Goal: Task Accomplishment & Management: Manage account settings

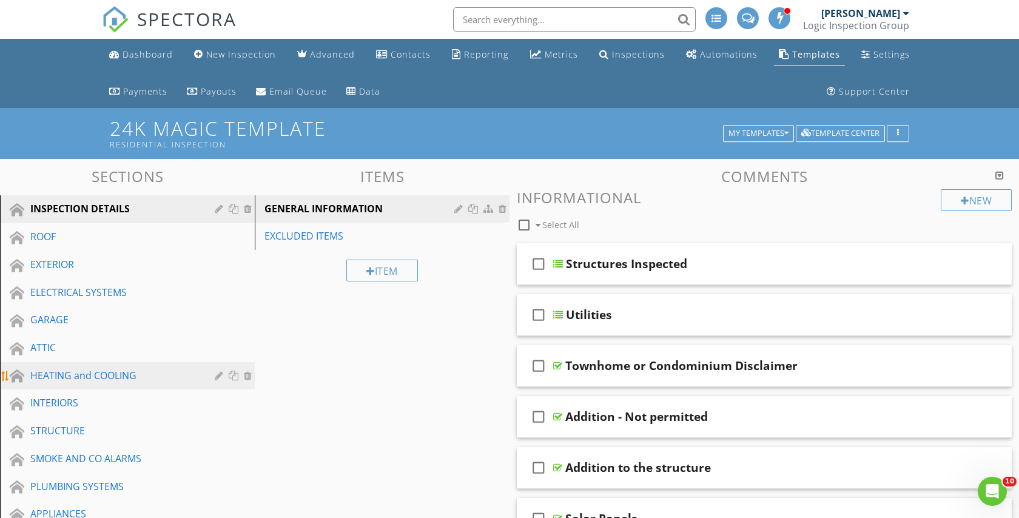
click at [77, 374] on div "HEATING and COOLING" at bounding box center [113, 375] width 167 height 15
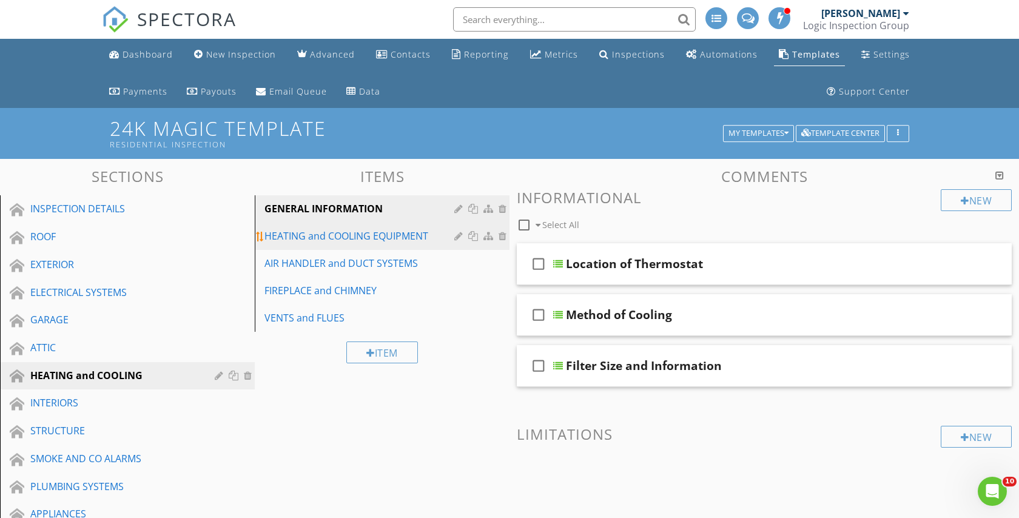
click at [366, 234] on div "HEATING and COOLING EQUIPMENT" at bounding box center [362, 236] width 194 height 15
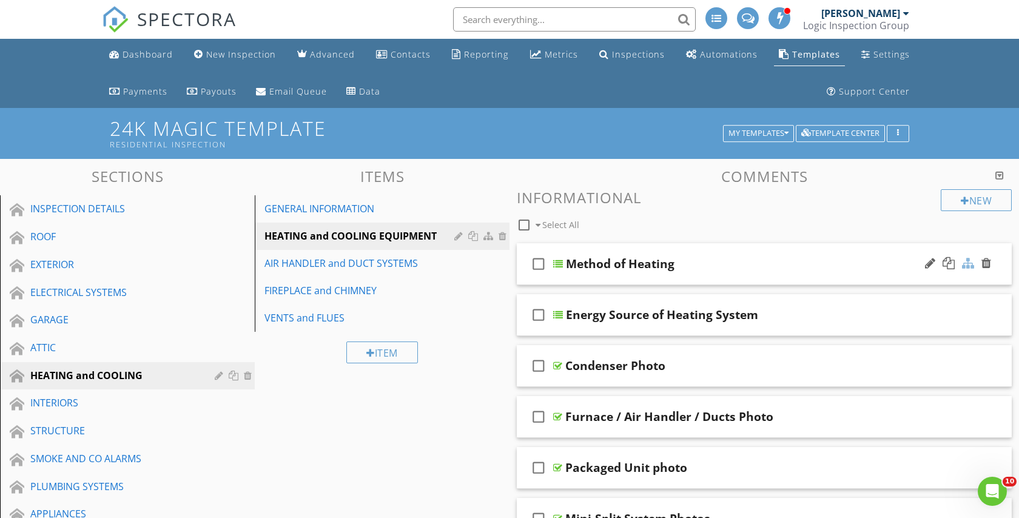
click at [969, 263] on div at bounding box center [968, 263] width 12 height 12
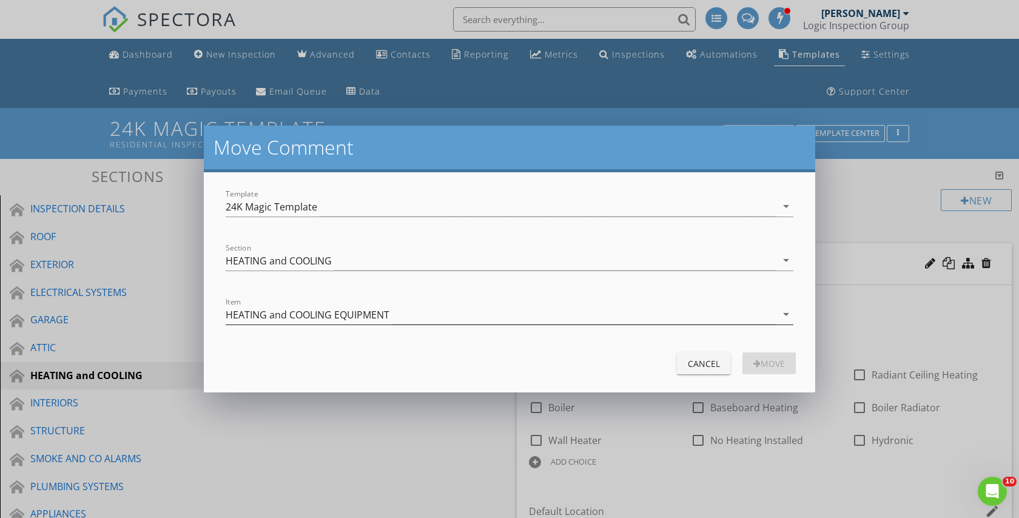
click at [329, 316] on div "HEATING and COOLING EQUIPMENT" at bounding box center [308, 314] width 164 height 11
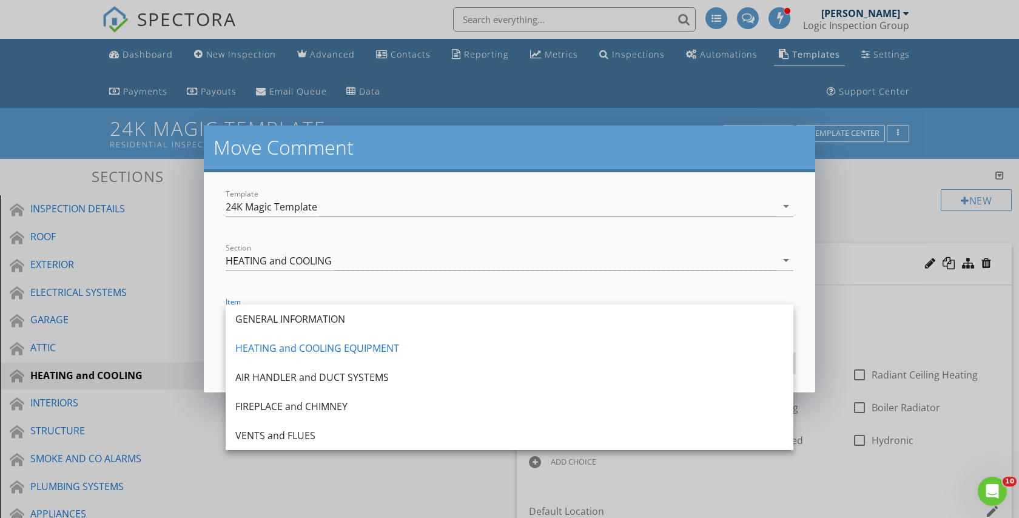
click at [329, 316] on div "GENERAL INFORMATION" at bounding box center [509, 319] width 548 height 15
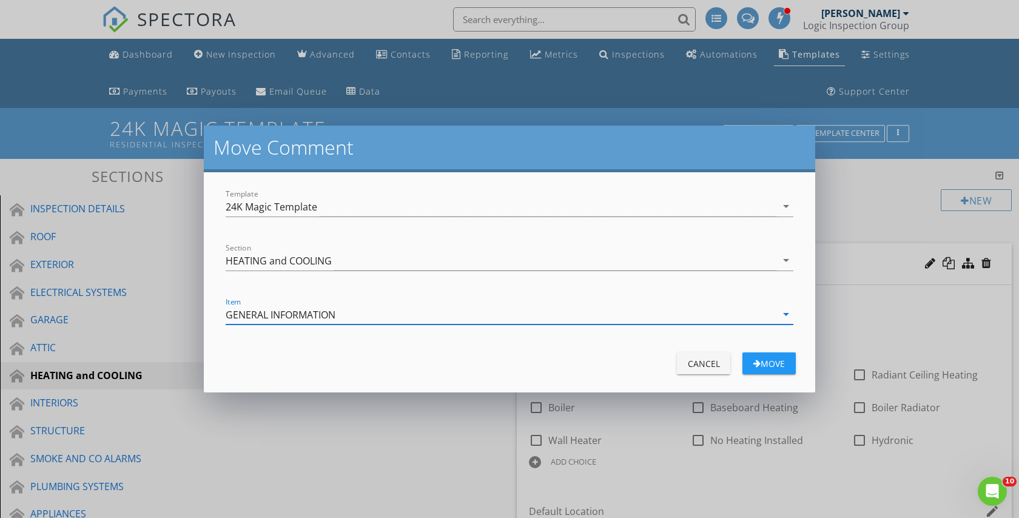
click at [772, 357] on div "Move" at bounding box center [769, 363] width 34 height 13
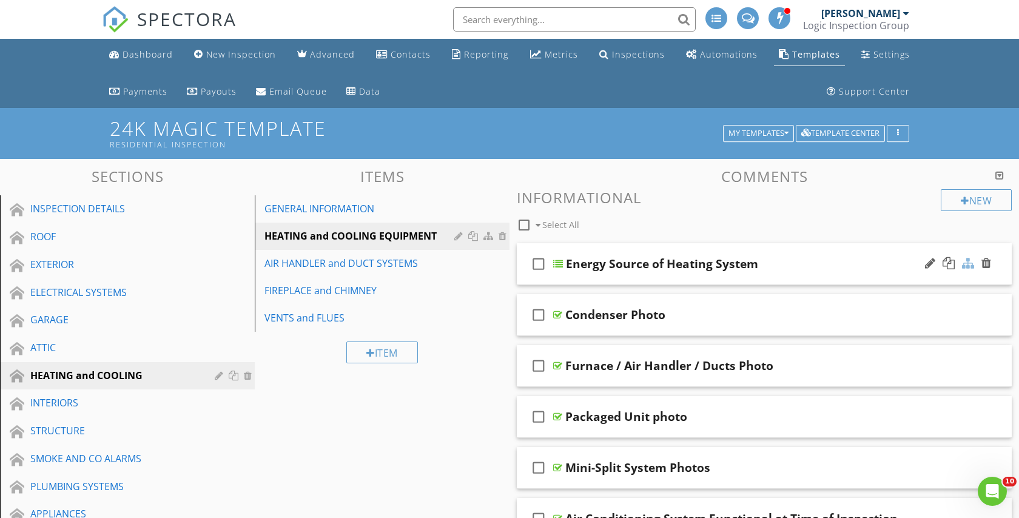
click at [968, 261] on div at bounding box center [968, 263] width 12 height 12
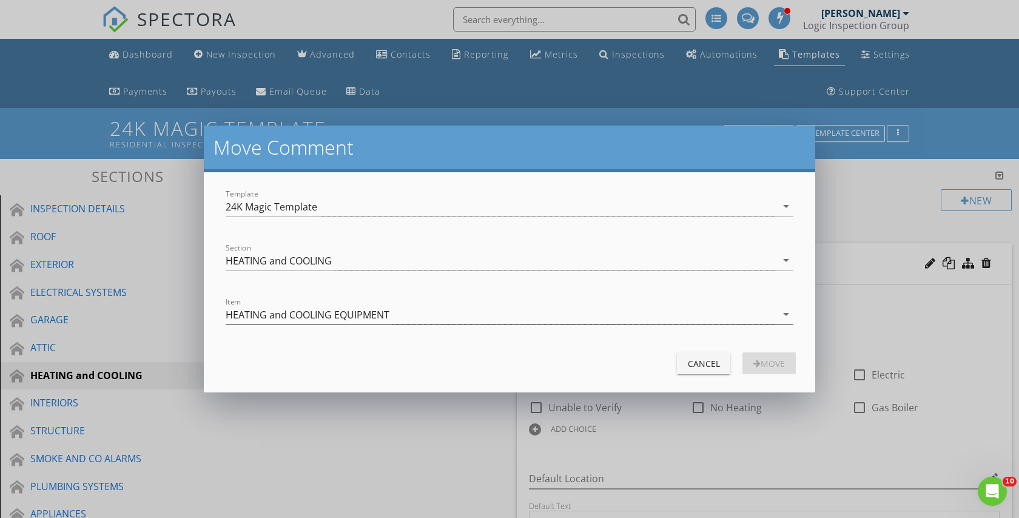
click at [351, 318] on div "HEATING and COOLING EQUIPMENT" at bounding box center [308, 314] width 164 height 11
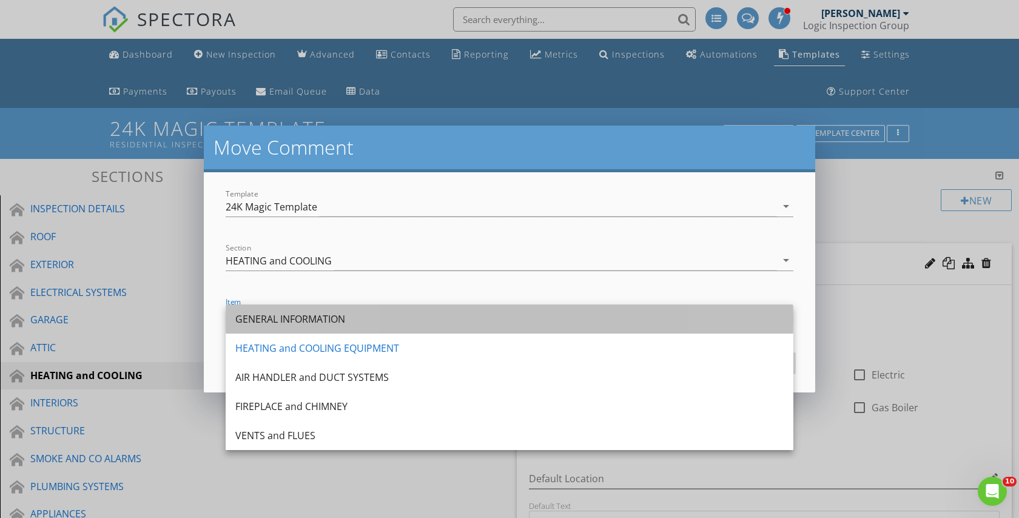
click at [332, 319] on div "GENERAL INFORMATION" at bounding box center [509, 319] width 548 height 15
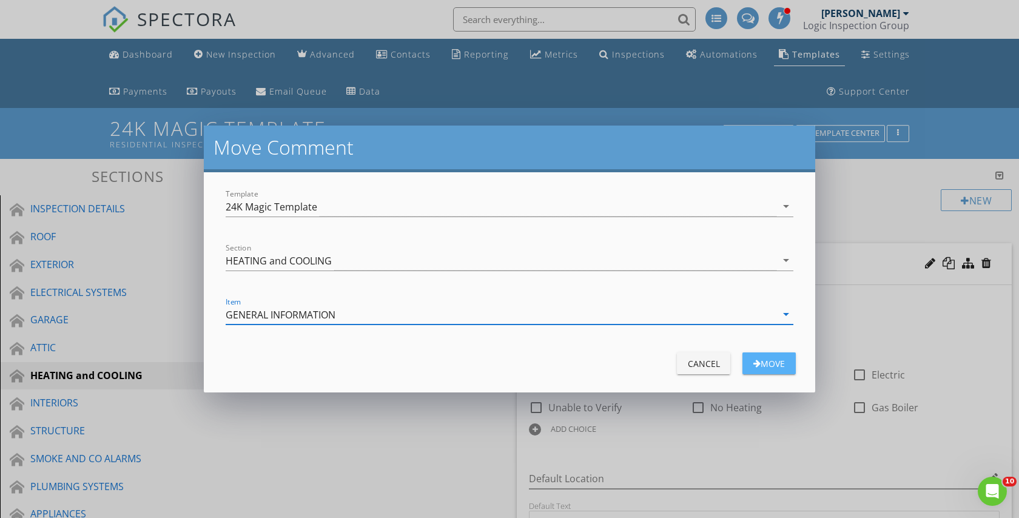
click at [775, 360] on div "Move" at bounding box center [769, 363] width 34 height 13
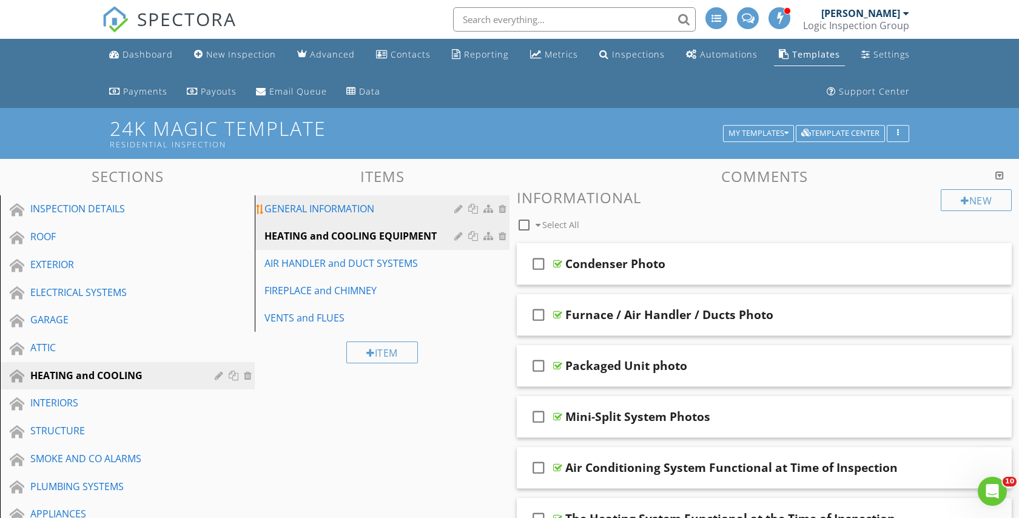
click at [357, 201] on link "GENERAL INFORMATION" at bounding box center [383, 208] width 251 height 27
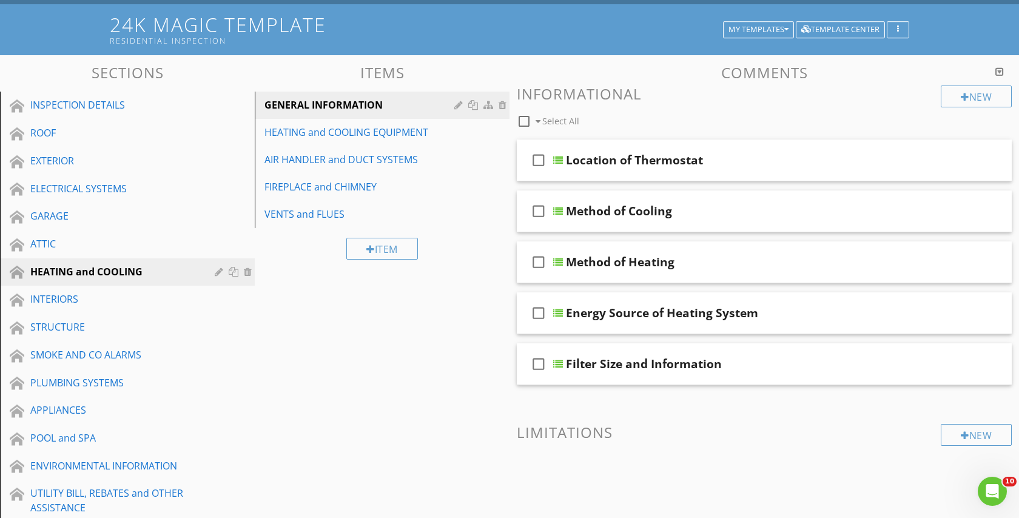
scroll to position [80, 0]
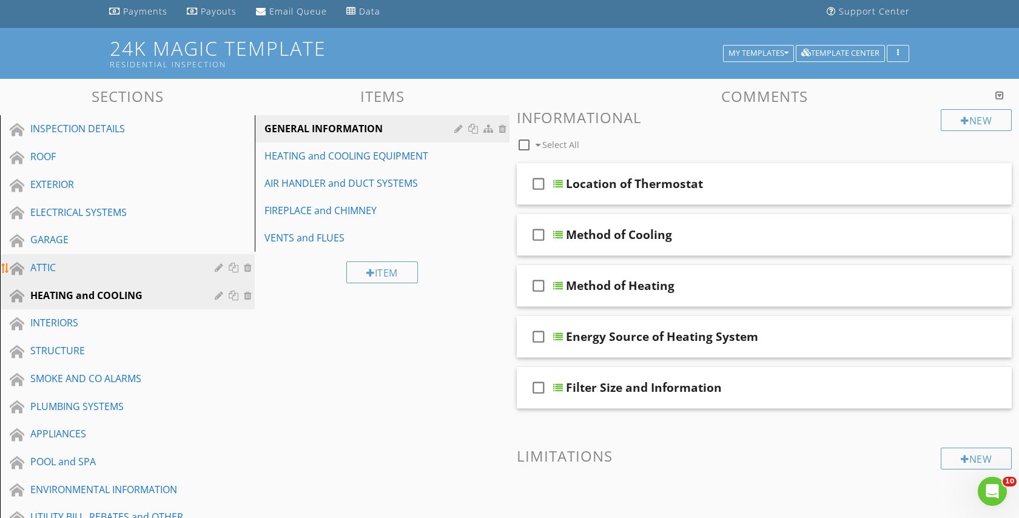
click at [40, 265] on div "ATTIC" at bounding box center [113, 267] width 167 height 15
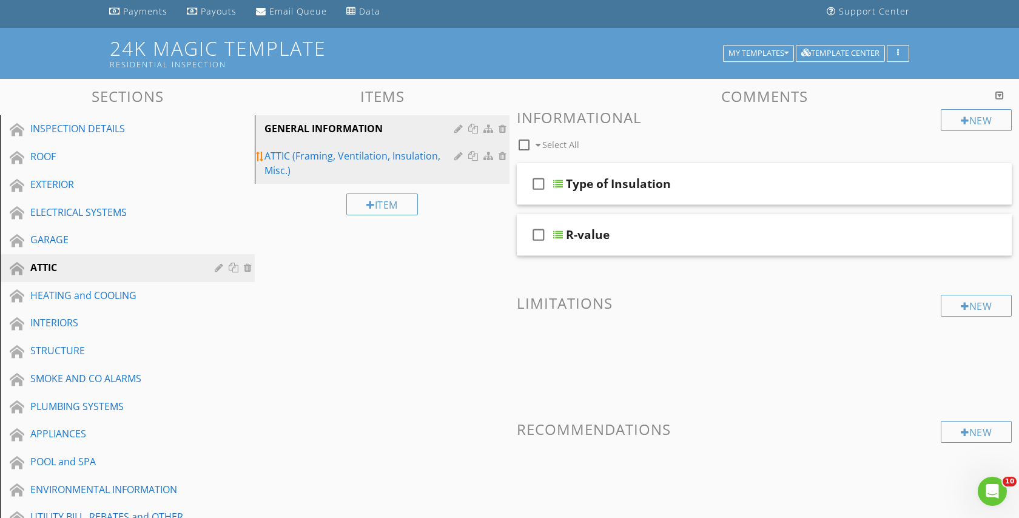
click at [380, 161] on div "ATTIC (Framing, Ventilation, Insulation, Misc.)" at bounding box center [362, 163] width 194 height 29
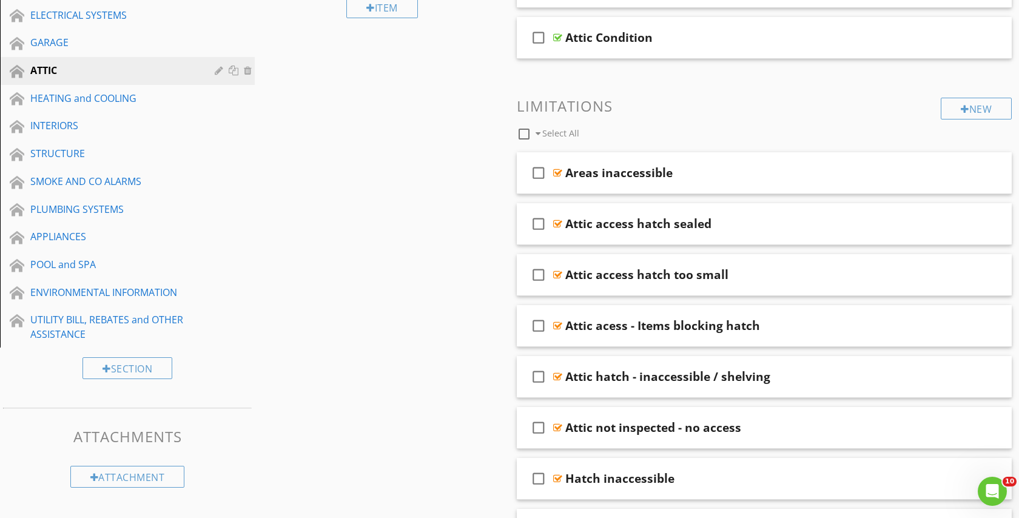
scroll to position [279, 0]
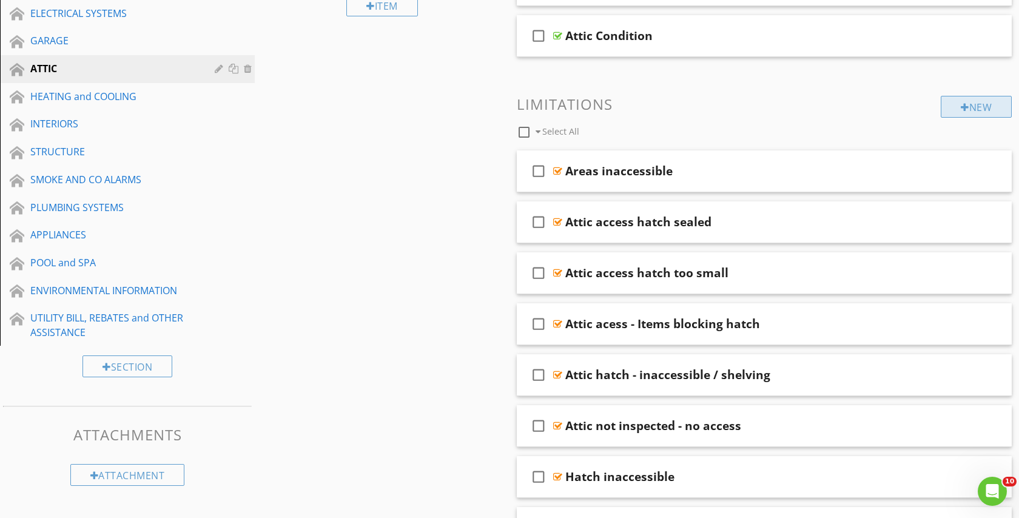
click at [963, 112] on div at bounding box center [965, 108] width 8 height 10
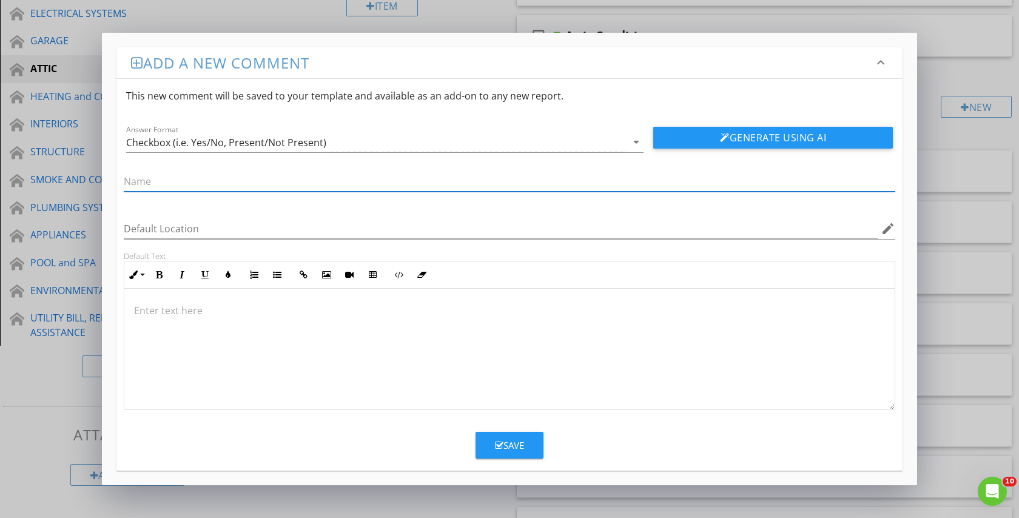
click at [140, 300] on div at bounding box center [509, 349] width 771 height 121
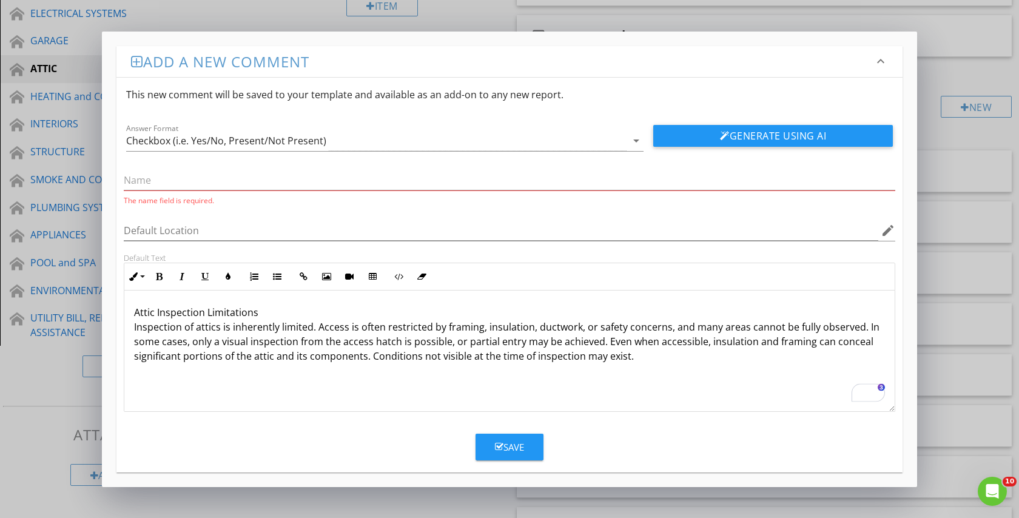
click at [196, 310] on p "Attic Inspection Limitations Inspection of attics is inherently limited. Access…" at bounding box center [509, 334] width 751 height 58
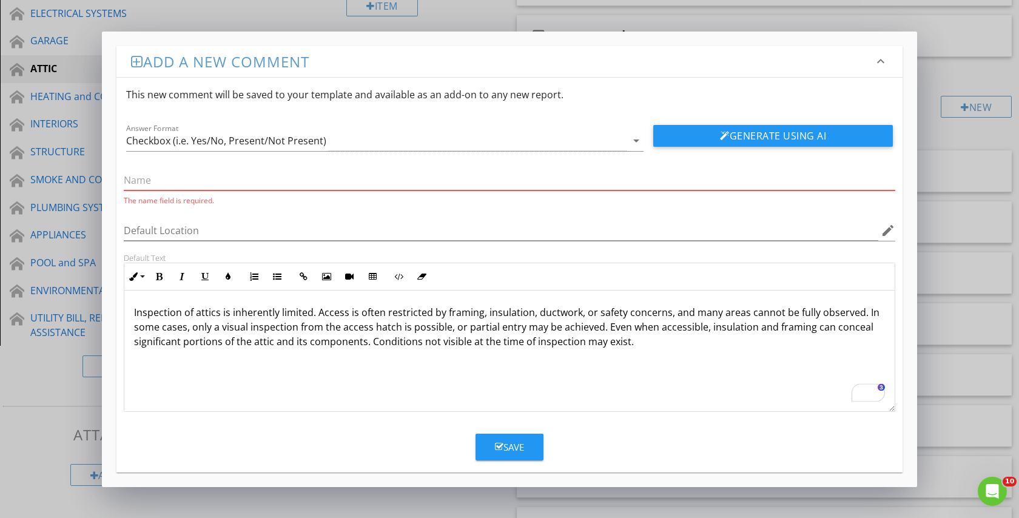
click at [140, 181] on input "text" at bounding box center [510, 180] width 772 height 20
paste input "Attic Inspection Limitations"
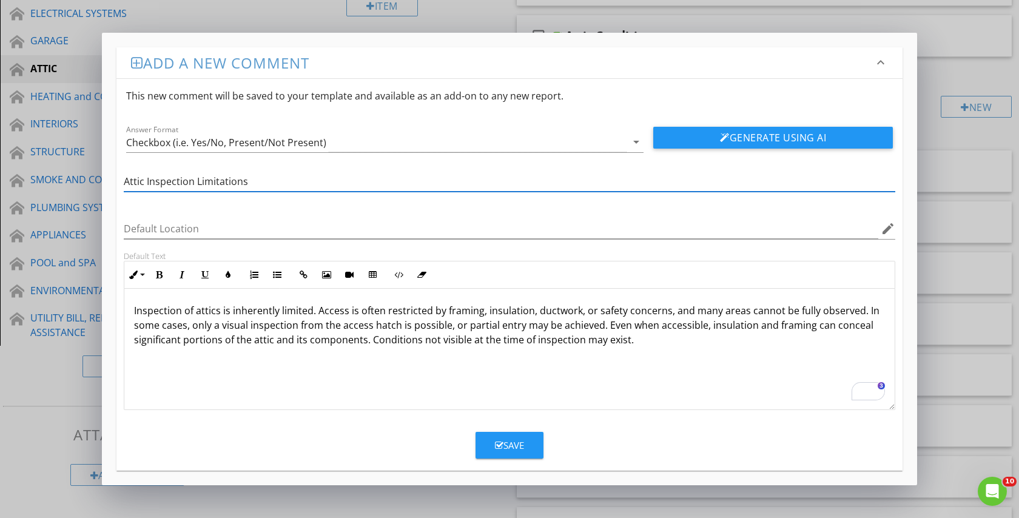
type input "Attic Inspection Limitations"
click at [513, 440] on div "Save" at bounding box center [509, 446] width 29 height 14
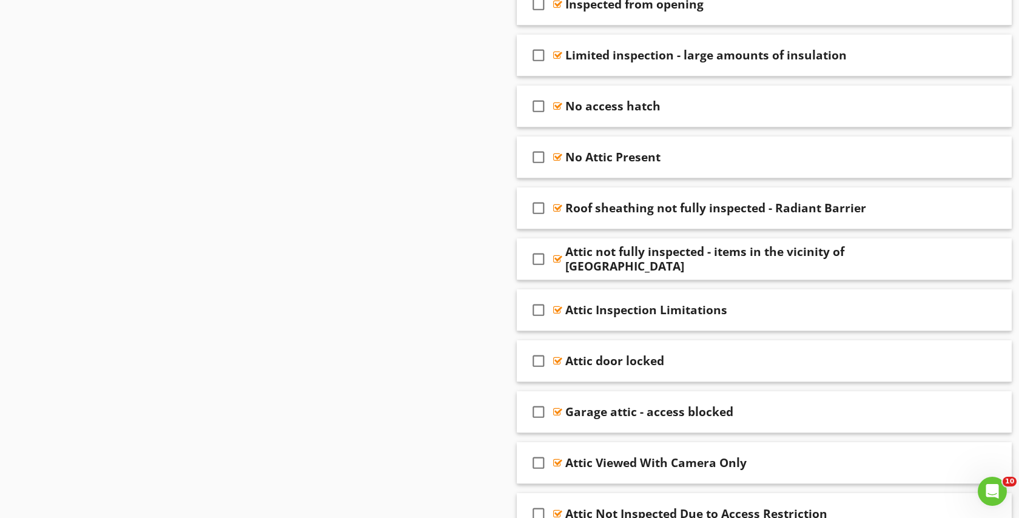
scroll to position [809, 0]
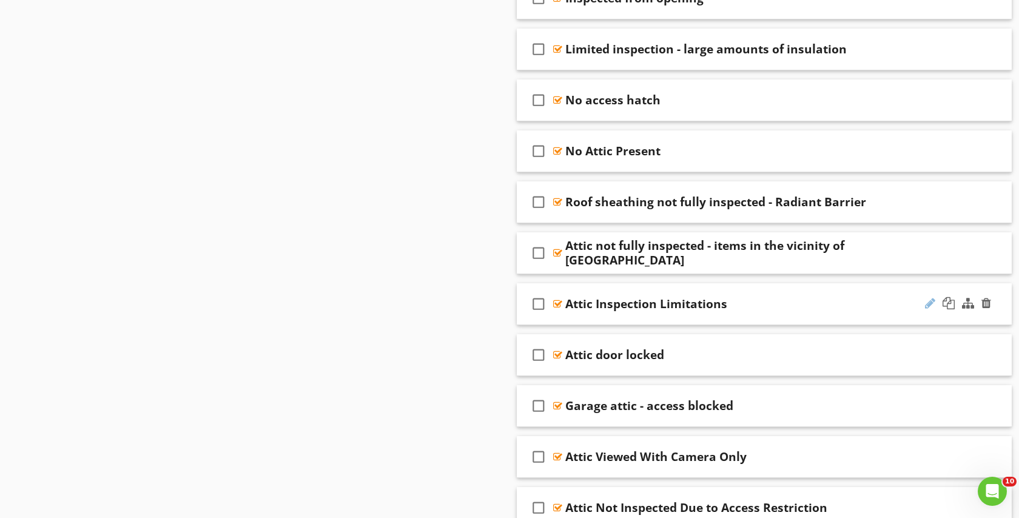
click at [929, 306] on div at bounding box center [930, 303] width 10 height 12
click at [866, 297] on input "Attic Inspection Limitations" at bounding box center [741, 305] width 353 height 20
click at [803, 284] on div "check_box_outline_blank Attic Inspection Limitations" at bounding box center [764, 304] width 495 height 42
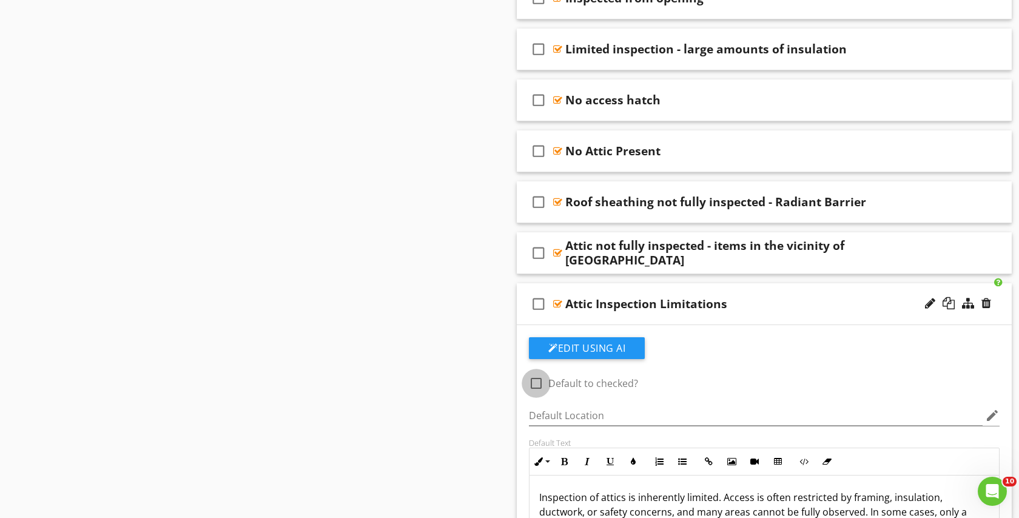
click at [535, 381] on div at bounding box center [536, 383] width 21 height 21
checkbox input "true"
click at [781, 294] on div "check_box_outline_blank Attic Inspection Limitations" at bounding box center [764, 304] width 495 height 42
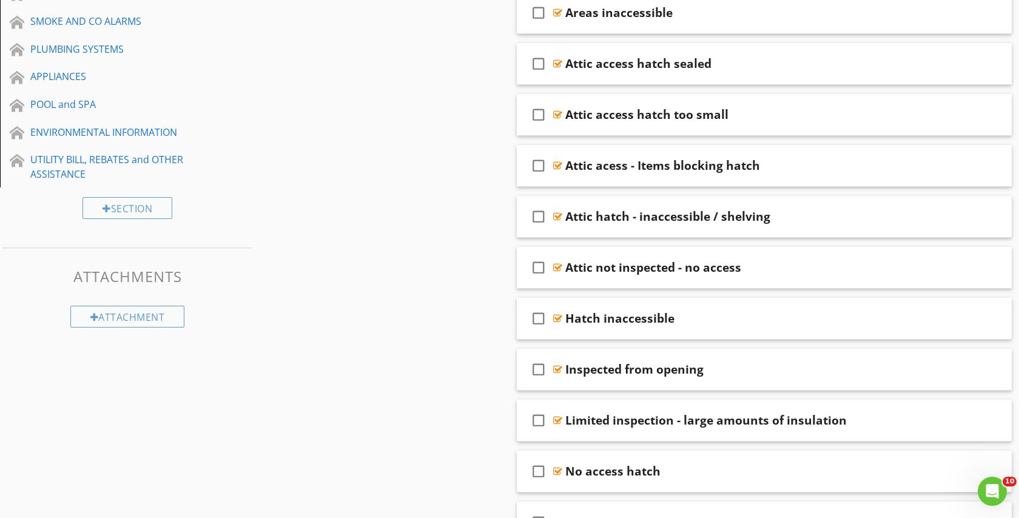
scroll to position [0, 0]
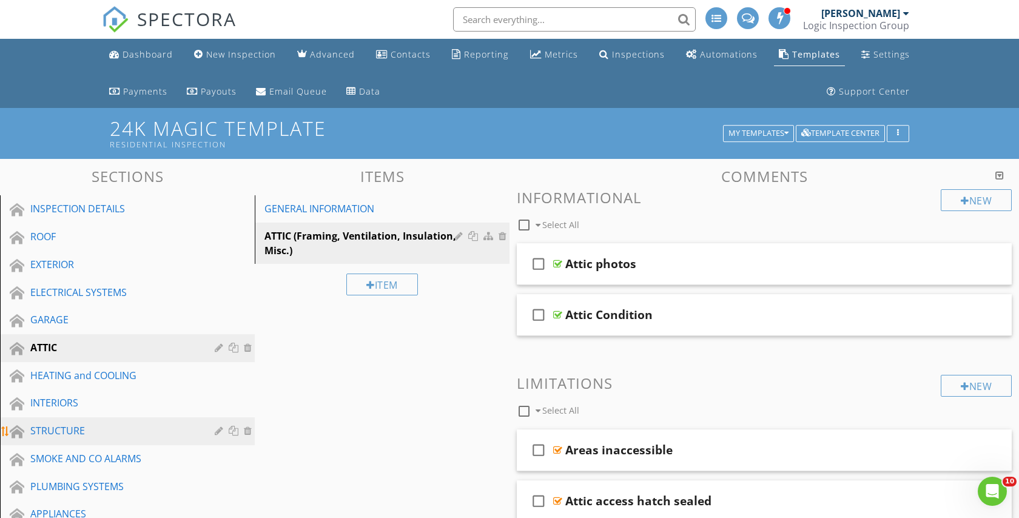
click at [87, 433] on div "STRUCTURE" at bounding box center [113, 430] width 167 height 15
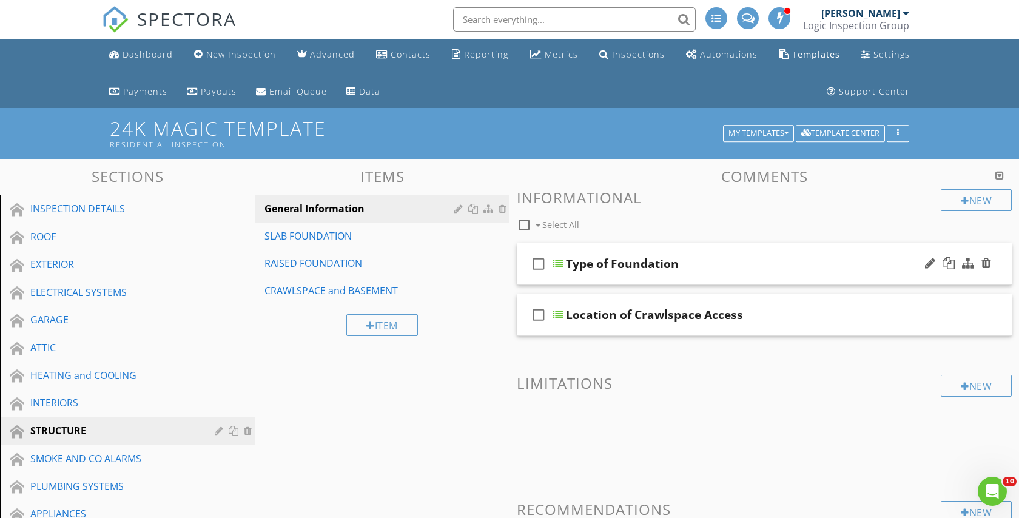
click at [758, 255] on div "check_box_outline_blank Type of Foundation" at bounding box center [764, 264] width 495 height 42
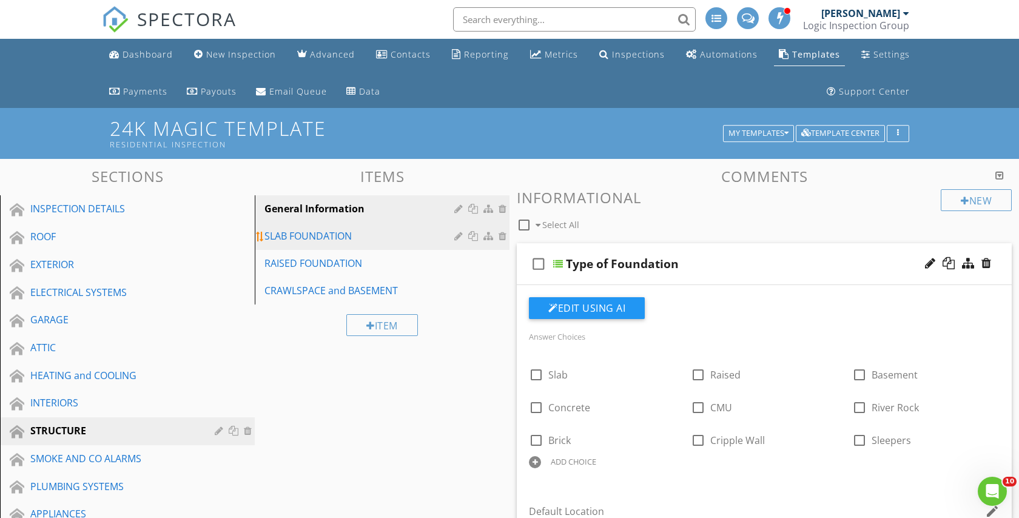
click at [320, 228] on link "SLAB FOUNDATION" at bounding box center [383, 236] width 251 height 27
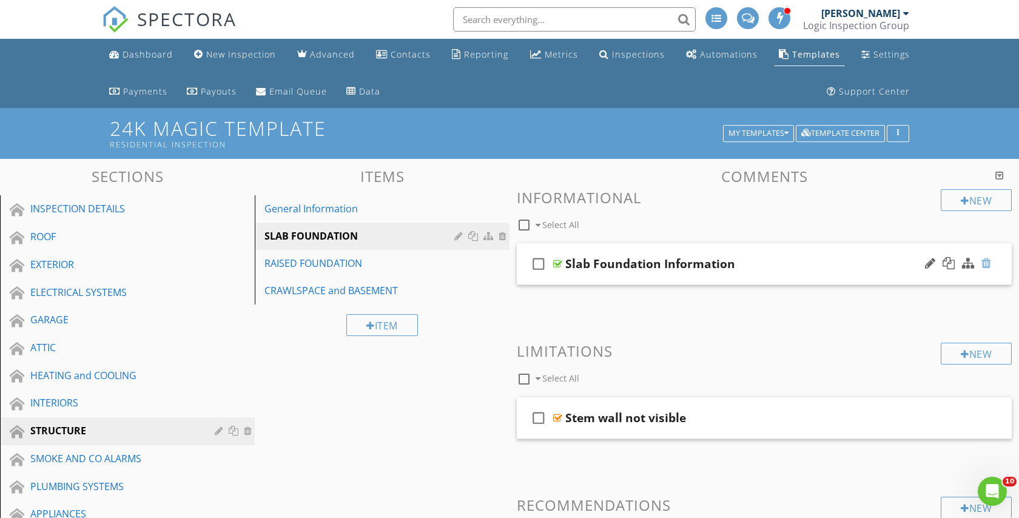
click at [988, 264] on div at bounding box center [987, 263] width 10 height 12
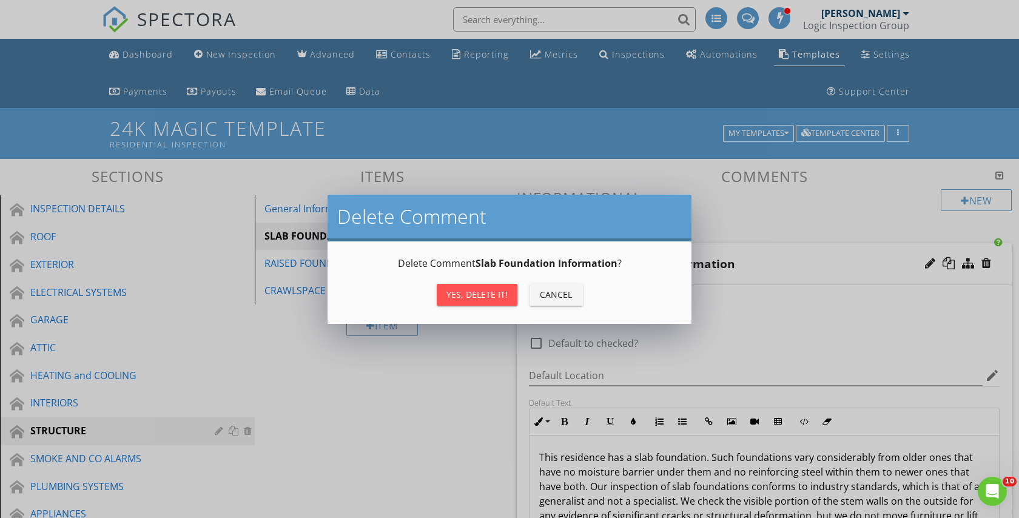
click at [504, 294] on div "Yes, Delete it!" at bounding box center [477, 294] width 61 height 13
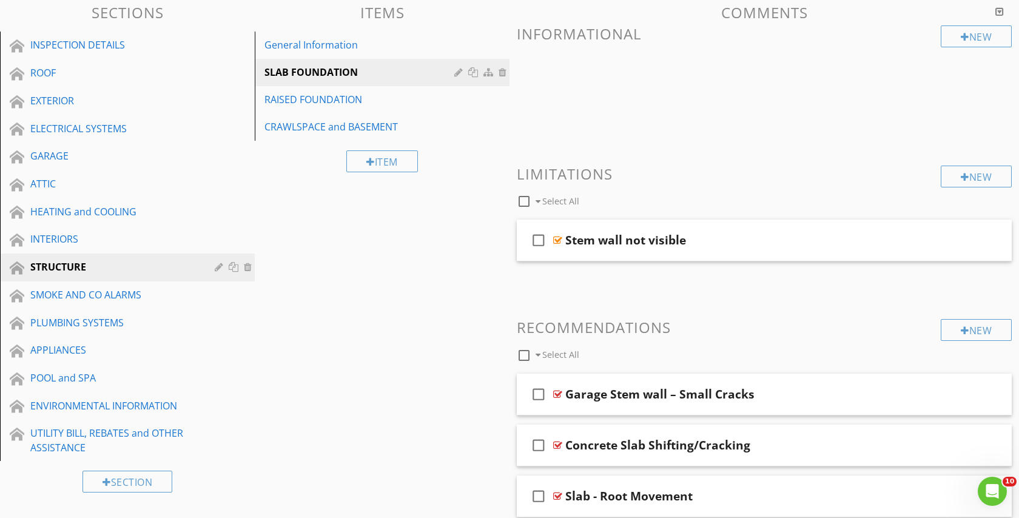
scroll to position [166, 0]
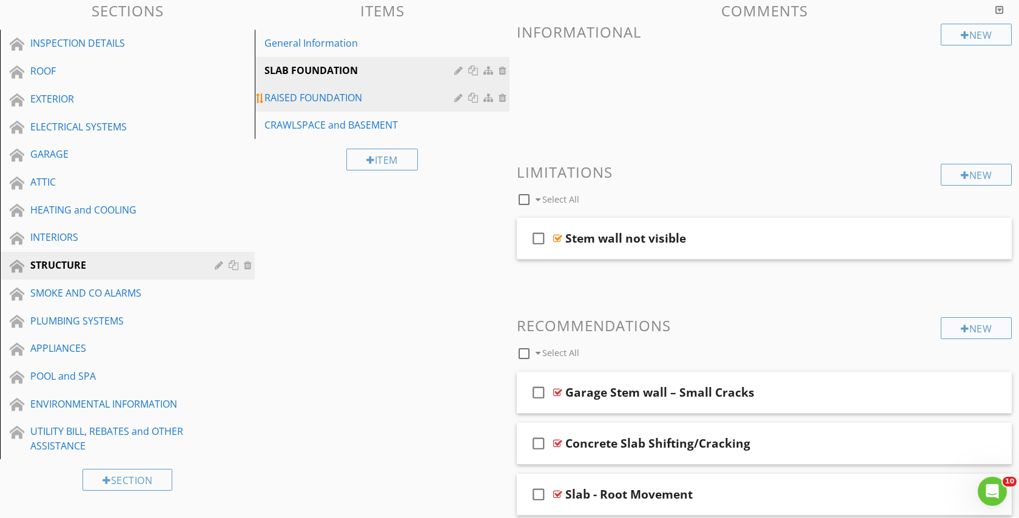
click at [331, 100] on div "RAISED FOUNDATION" at bounding box center [362, 97] width 194 height 15
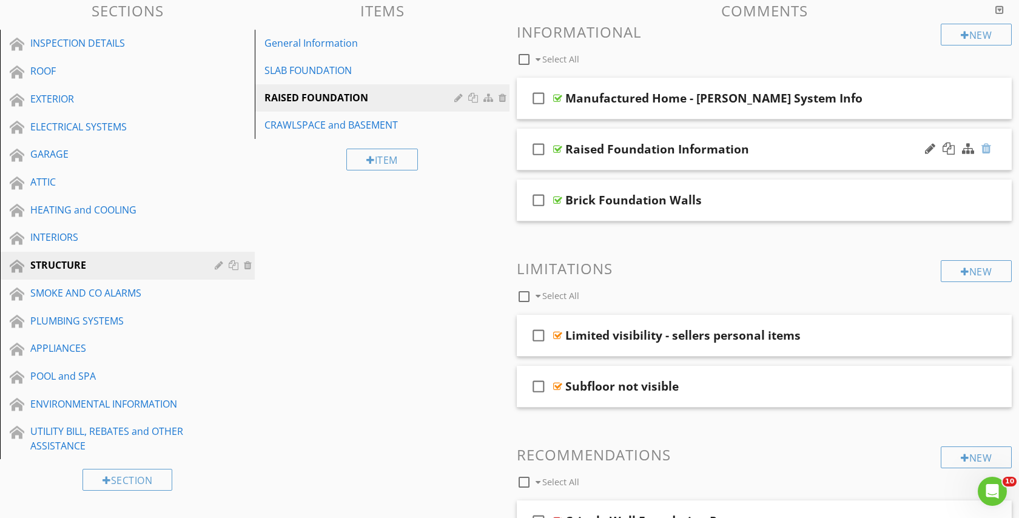
click at [988, 146] on div at bounding box center [987, 149] width 10 height 12
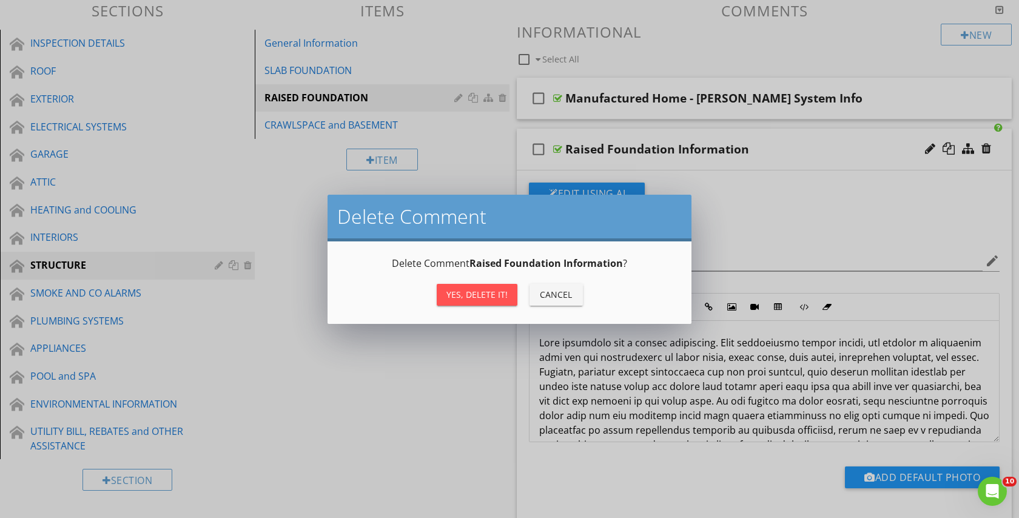
click at [482, 296] on div "Yes, Delete it!" at bounding box center [477, 294] width 61 height 13
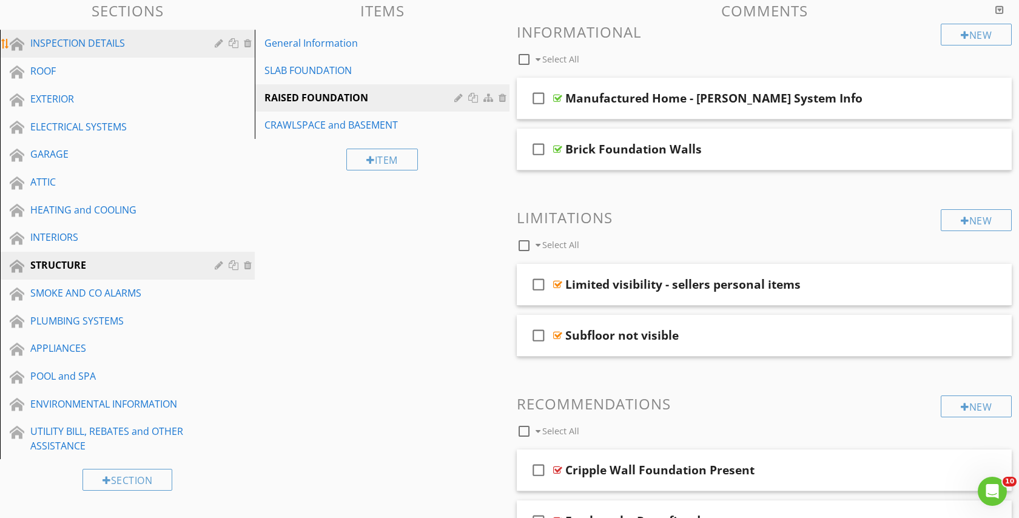
click at [55, 36] on div "INSPECTION DETAILS" at bounding box center [113, 43] width 167 height 15
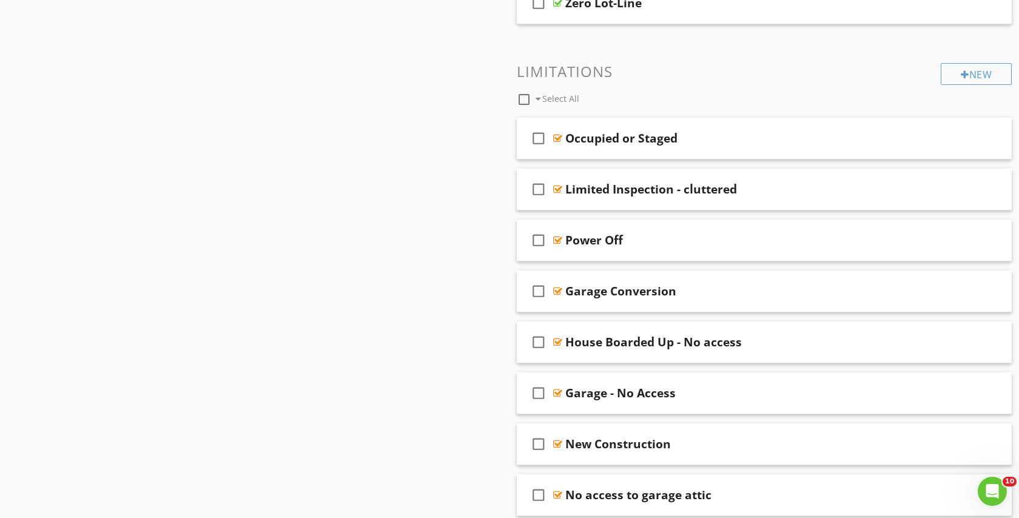
scroll to position [1281, 0]
click at [765, 129] on div "check_box_outline_blank Occupied or Staged" at bounding box center [764, 137] width 495 height 42
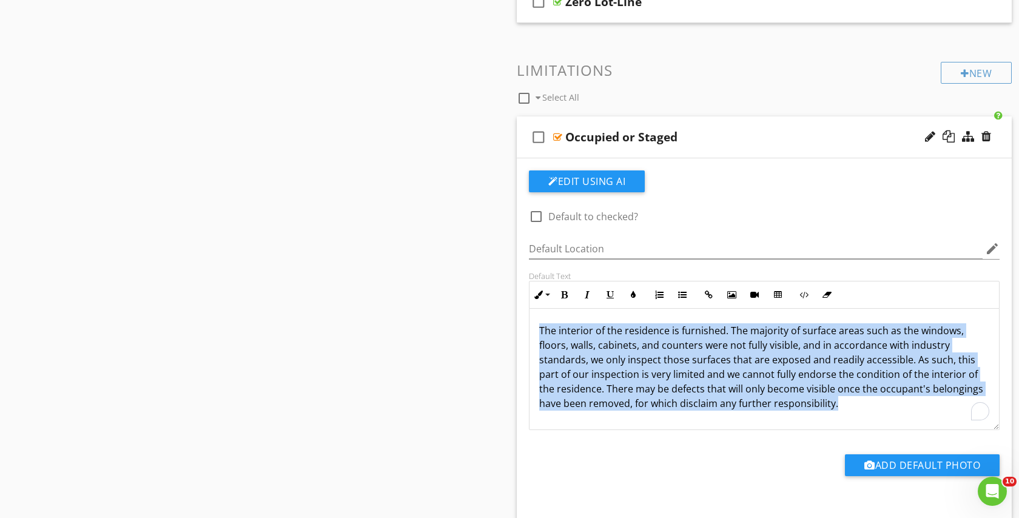
drag, startPoint x: 790, startPoint y: 405, endPoint x: 531, endPoint y: 336, distance: 267.6
click at [531, 336] on div "The interior of the residence is furnished. The majority of surface areas such …" at bounding box center [765, 369] width 470 height 121
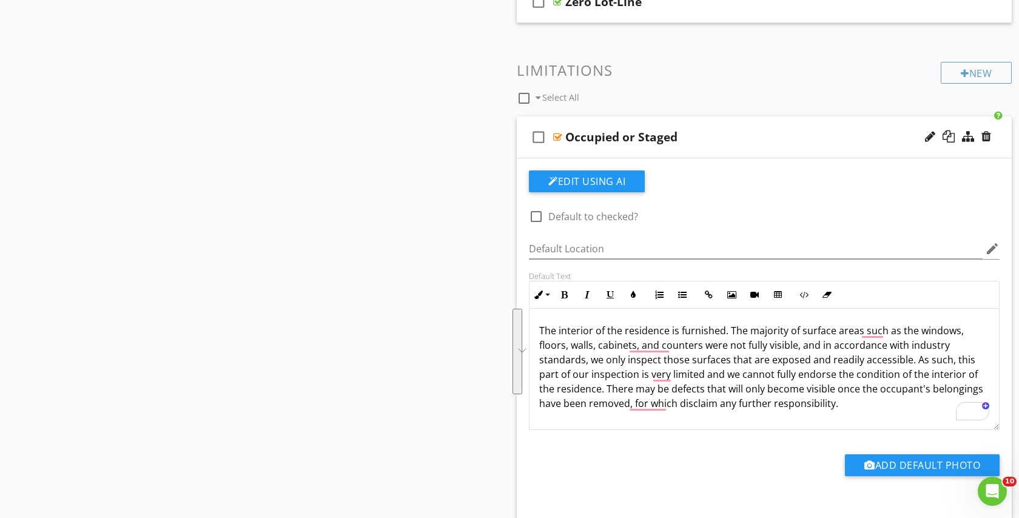
click at [468, 288] on div "Sections INSPECTION DETAILS ROOF EXTERIOR ELECTRICAL SYSTEMS GARAGE ATTIC HEATI…" at bounding box center [509, 348] width 1019 height 2940
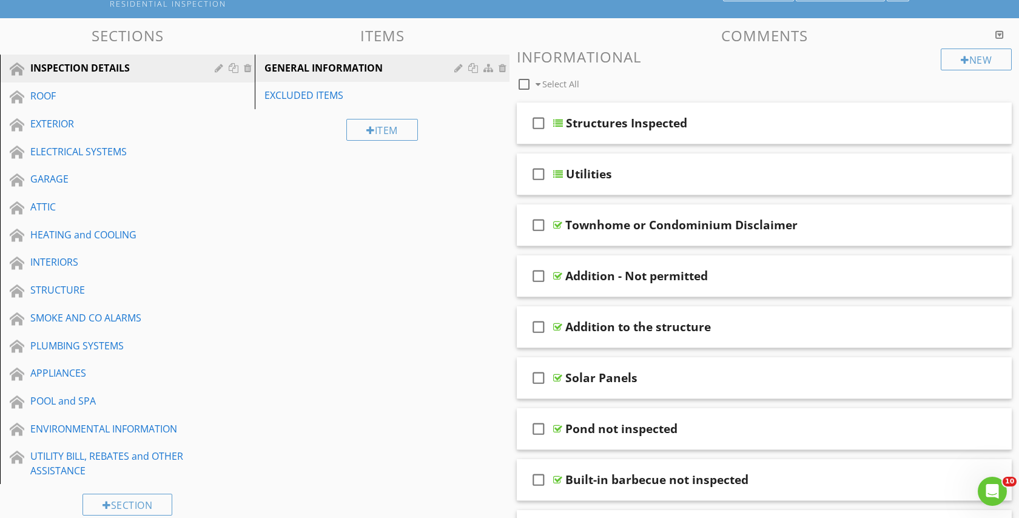
scroll to position [0, 0]
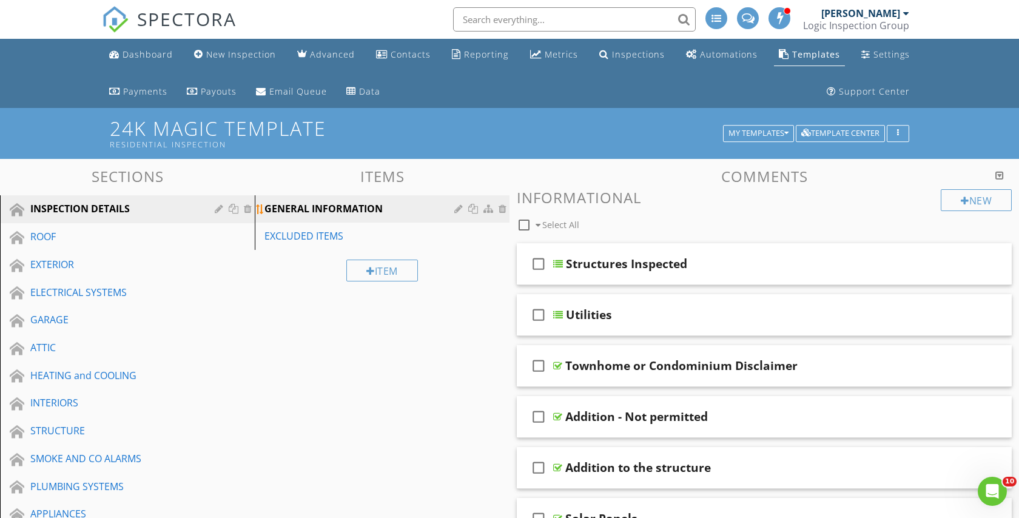
click at [453, 207] on div "GENERAL INFORMATION" at bounding box center [362, 208] width 194 height 15
click at [459, 207] on div at bounding box center [460, 209] width 12 height 10
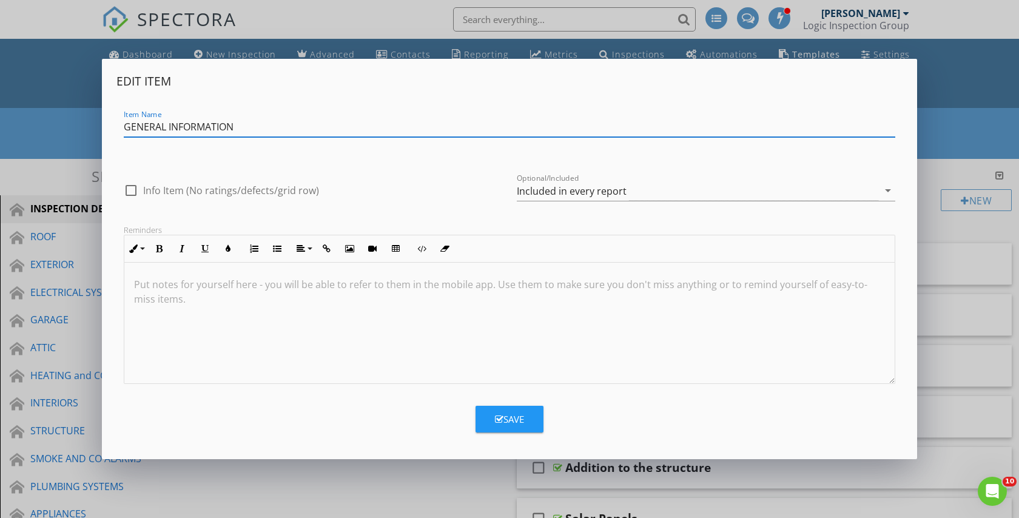
click at [947, 100] on div "Edit Item Item Name GENERAL INFORMATION check_box_outline_blank Info Item (No r…" at bounding box center [509, 259] width 1019 height 518
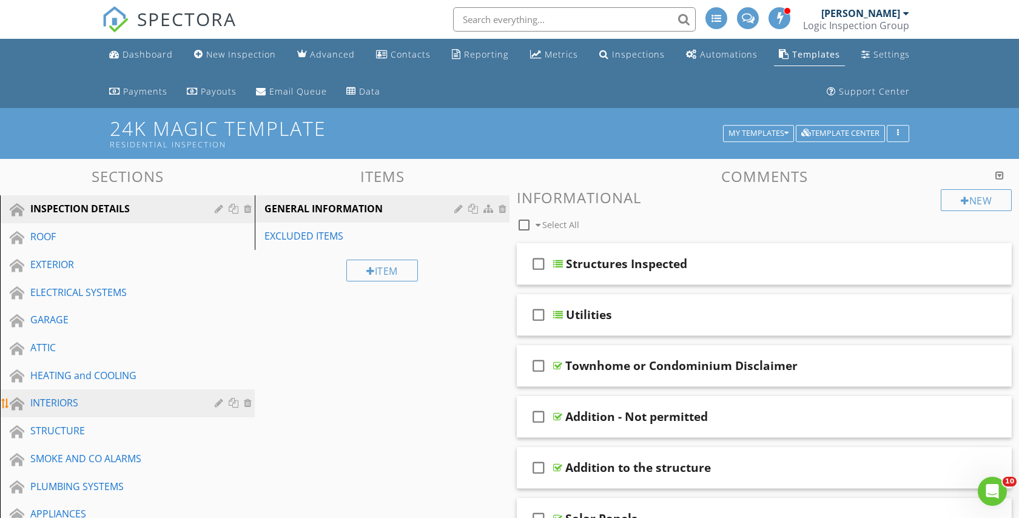
click at [68, 404] on div "INTERIORS" at bounding box center [113, 403] width 167 height 15
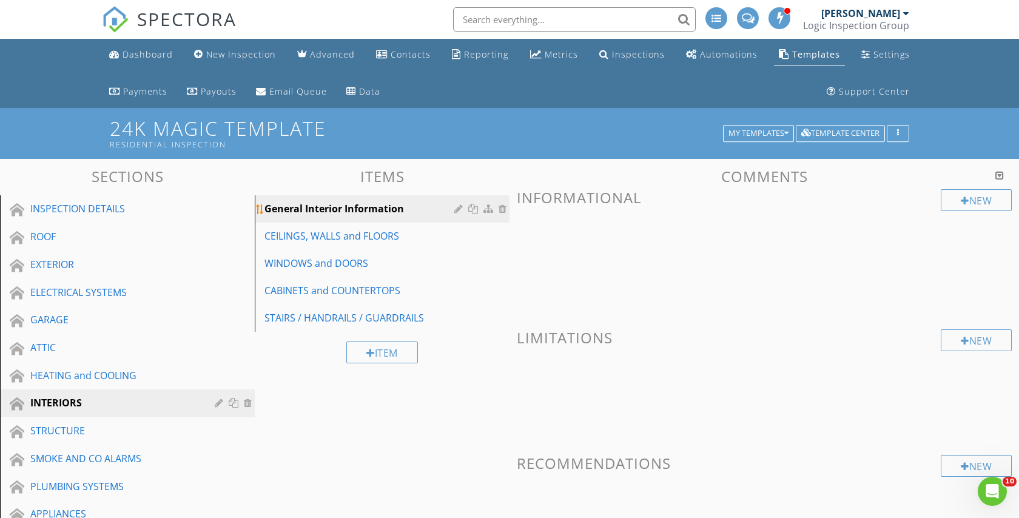
click at [457, 207] on div at bounding box center [460, 209] width 12 height 10
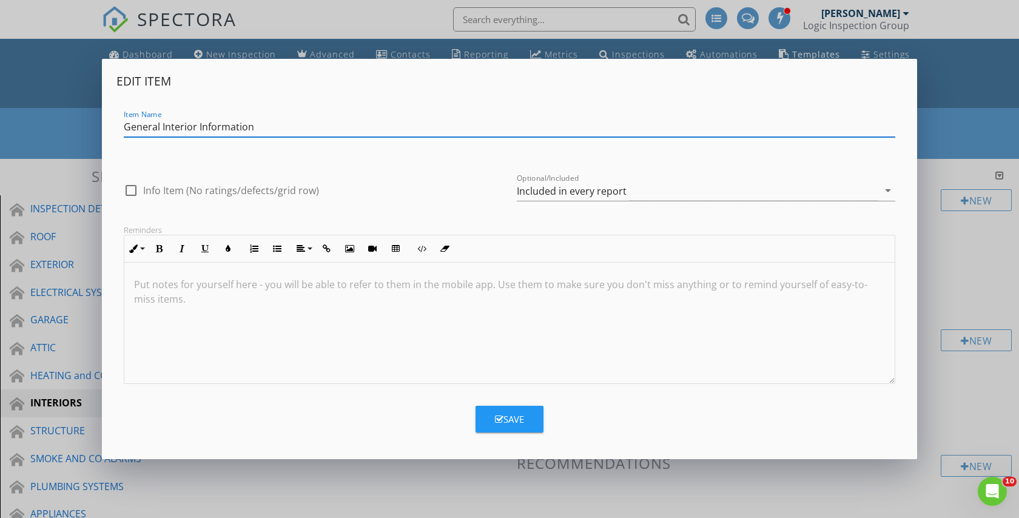
click at [284, 487] on div "Edit Item Item Name General Interior Information check_box_outline_blank Info I…" at bounding box center [509, 259] width 1019 height 518
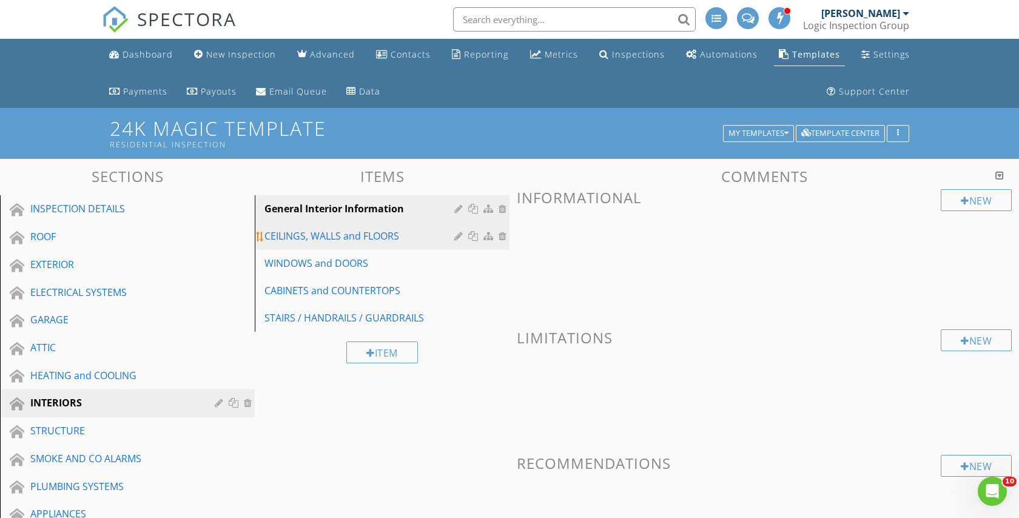
click at [460, 235] on div at bounding box center [460, 236] width 12 height 10
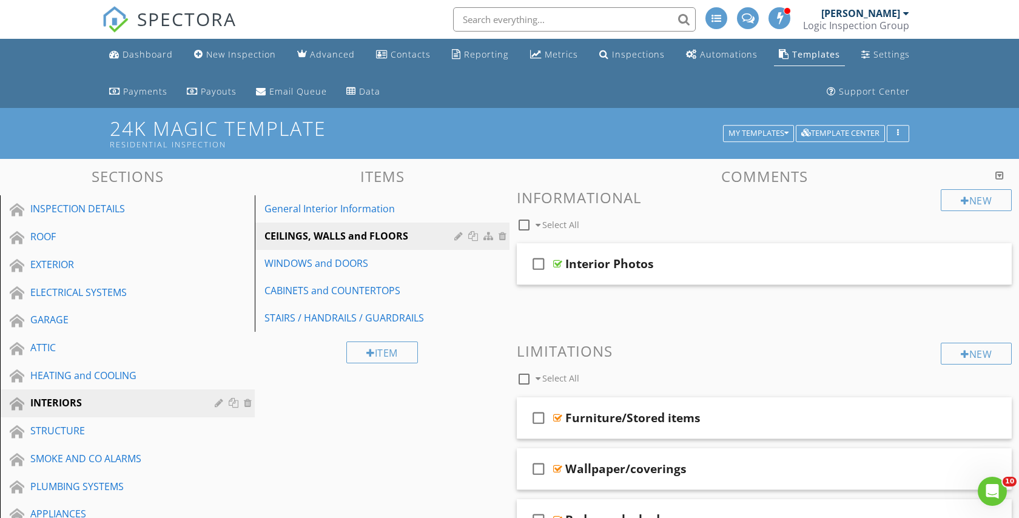
click at [327, 488] on div at bounding box center [509, 259] width 1019 height 518
click at [367, 209] on div "General Interior Information" at bounding box center [362, 208] width 194 height 15
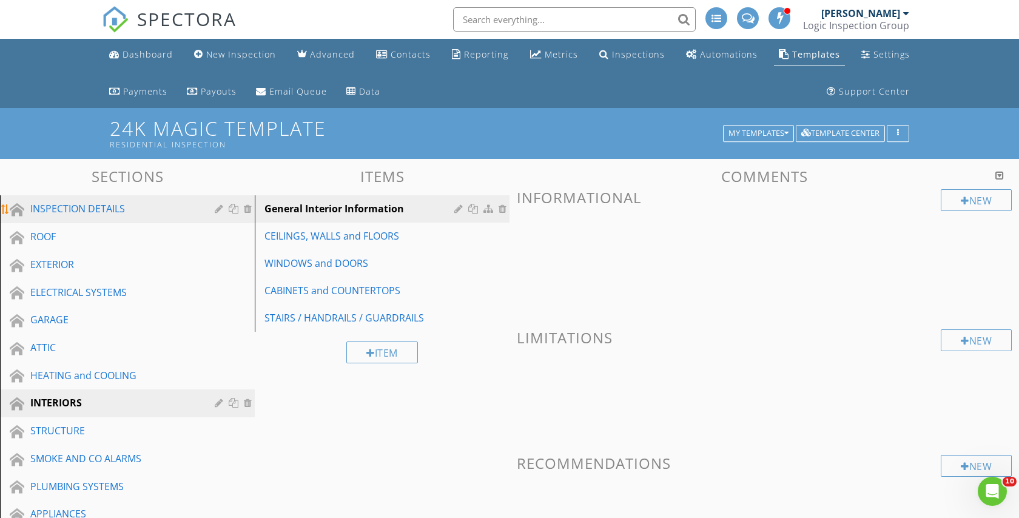
click at [53, 207] on div "INSPECTION DETAILS" at bounding box center [113, 208] width 167 height 15
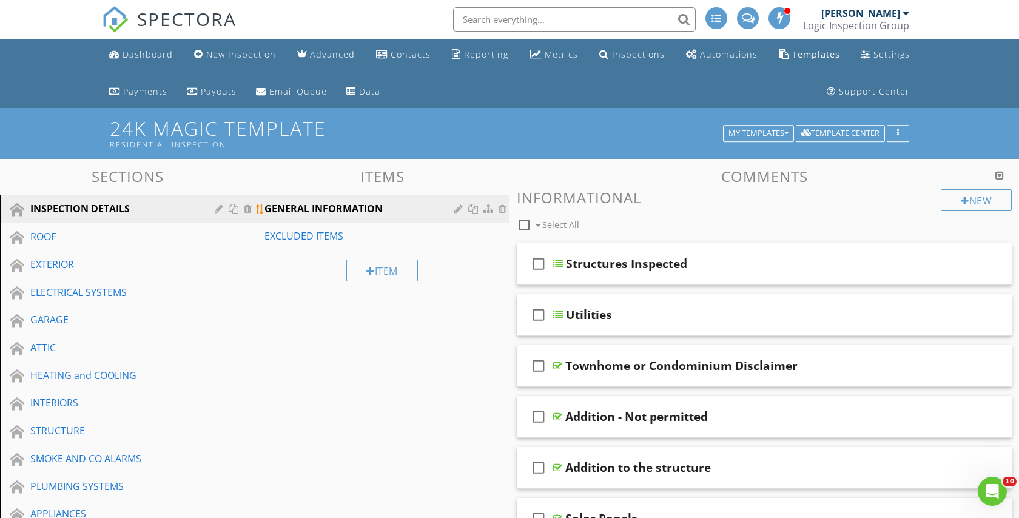
click at [455, 206] on div at bounding box center [460, 209] width 12 height 10
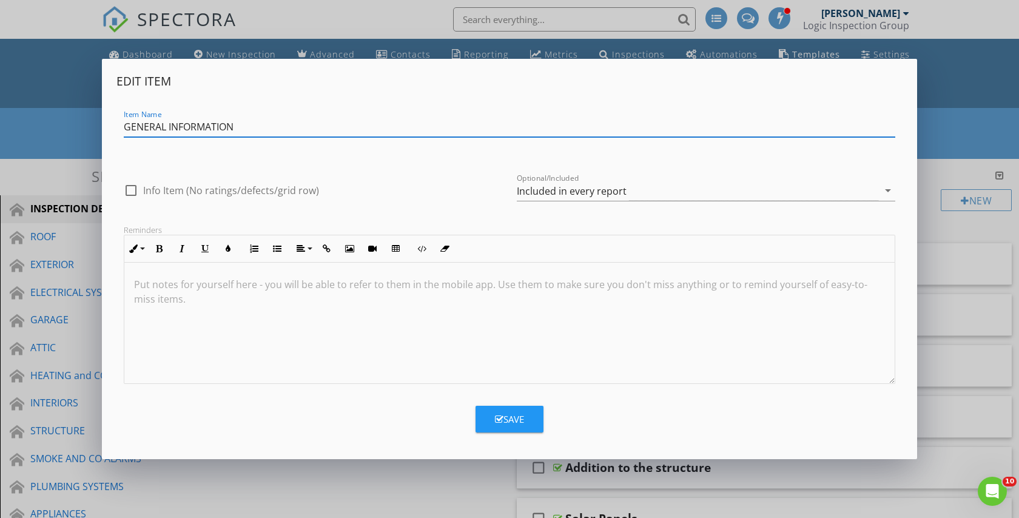
click at [378, 485] on div "Edit Item Item Name GENERAL INFORMATION check_box_outline_blank Info Item (No r…" at bounding box center [509, 259] width 1019 height 518
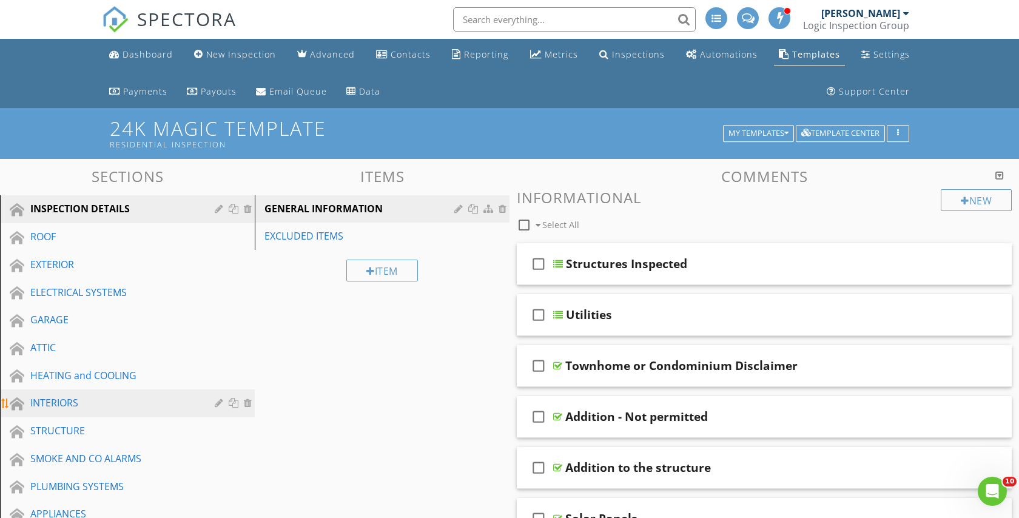
click at [86, 408] on div "INTERIORS" at bounding box center [113, 403] width 167 height 15
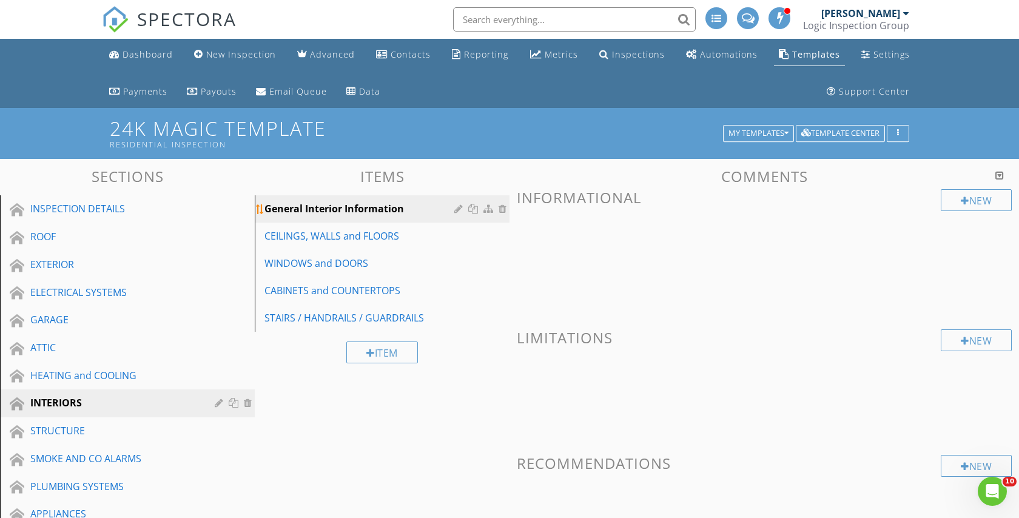
click at [458, 210] on div at bounding box center [460, 209] width 12 height 10
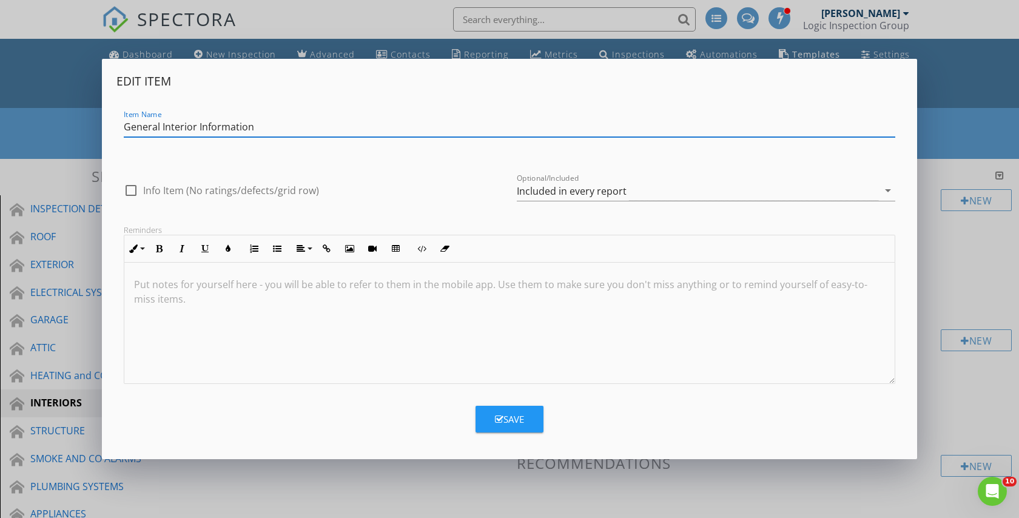
click at [169, 286] on p at bounding box center [509, 284] width 751 height 15
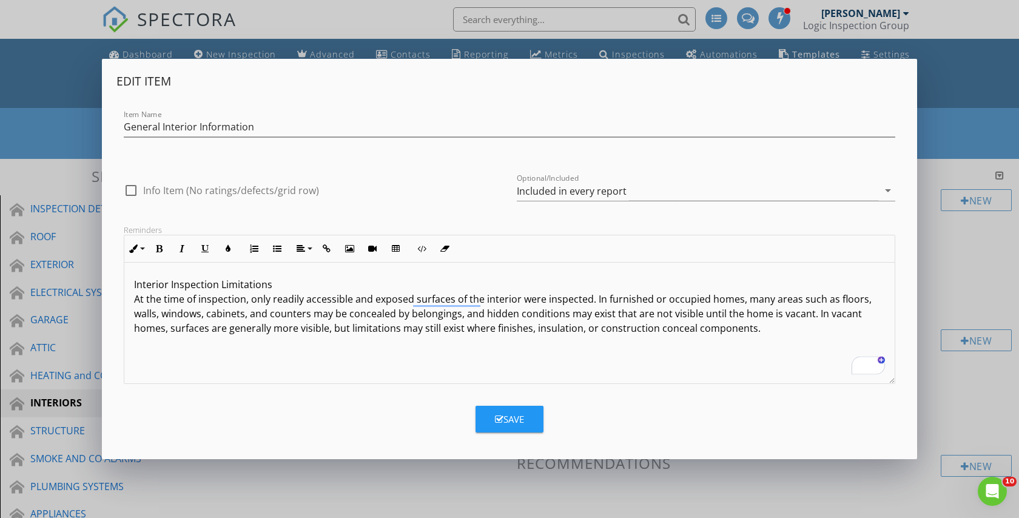
click at [189, 283] on p "Interior Inspection Limitations At the time of inspection, only readily accessi…" at bounding box center [509, 306] width 751 height 58
click at [159, 247] on icon "button" at bounding box center [159, 249] width 8 height 8
click at [255, 342] on div "Interior Inspection Limitations At the time of inspection, only readily accessi…" at bounding box center [509, 323] width 771 height 121
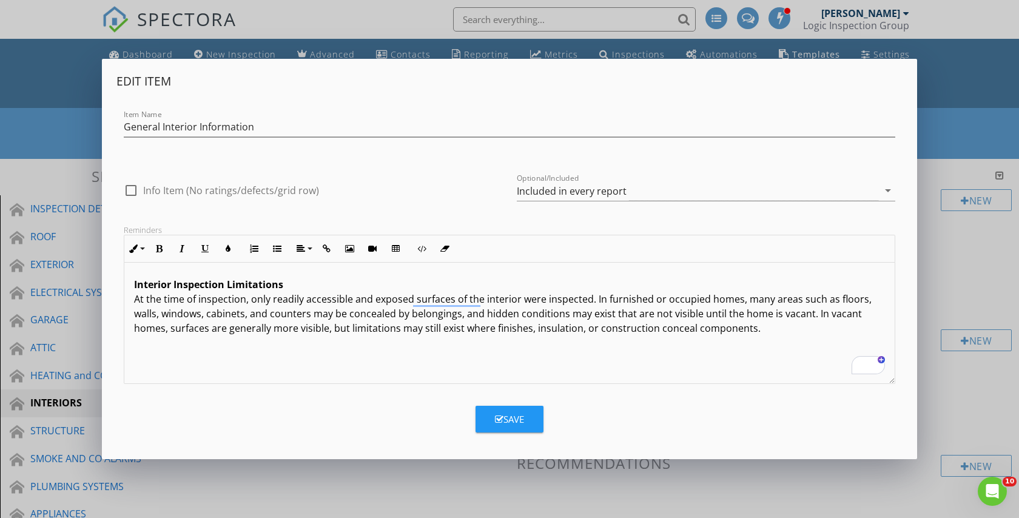
click at [519, 417] on div "Save" at bounding box center [509, 420] width 29 height 14
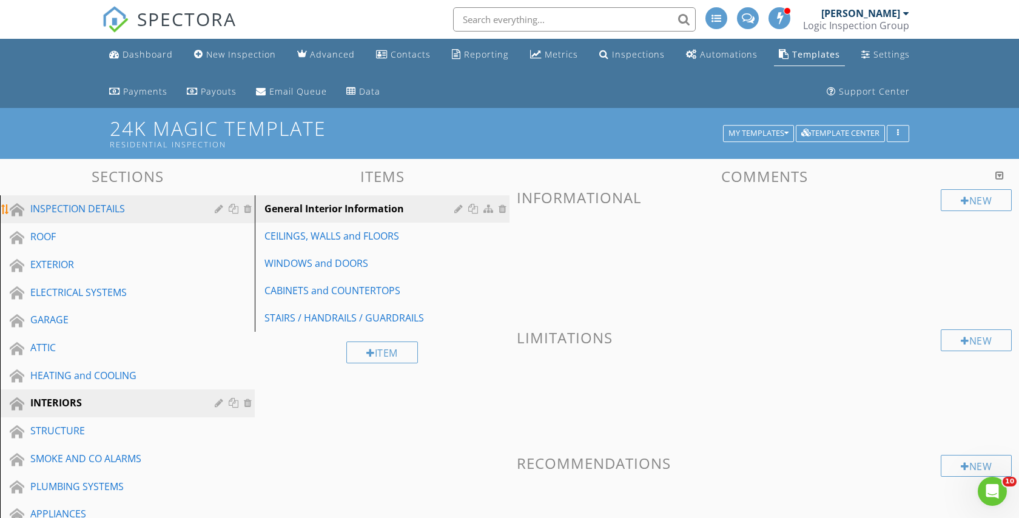
click at [102, 204] on div "INSPECTION DETAILS" at bounding box center [113, 208] width 167 height 15
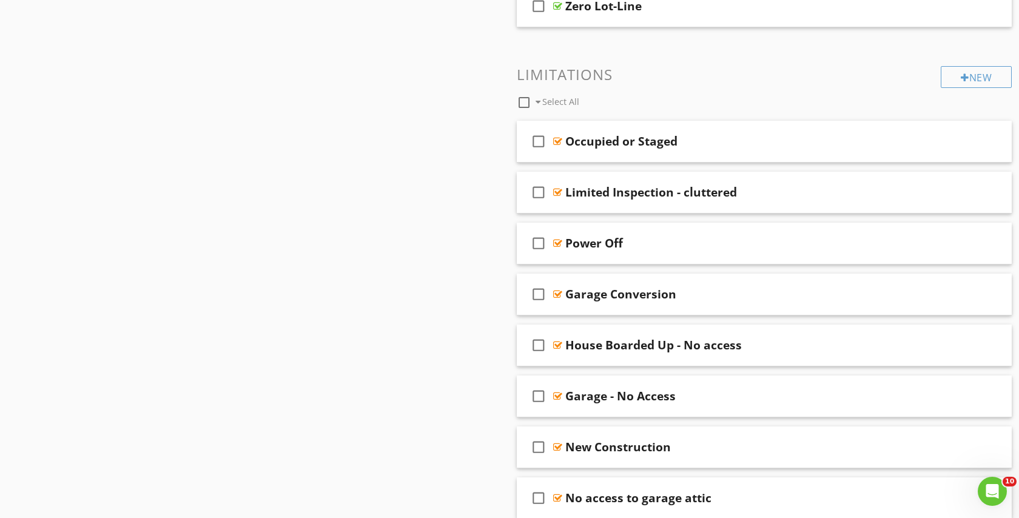
scroll to position [1221, 0]
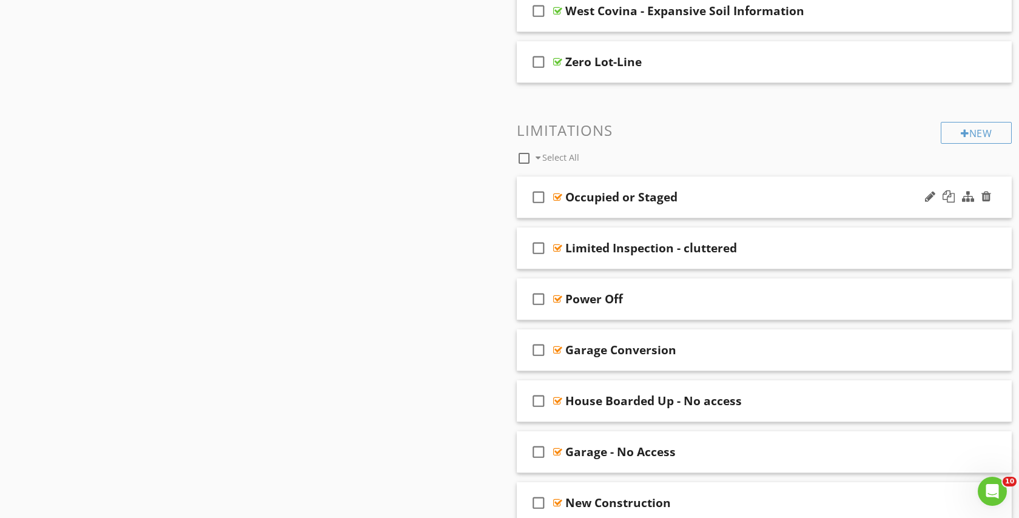
click at [752, 195] on div "Occupied or Staged" at bounding box center [741, 197] width 353 height 15
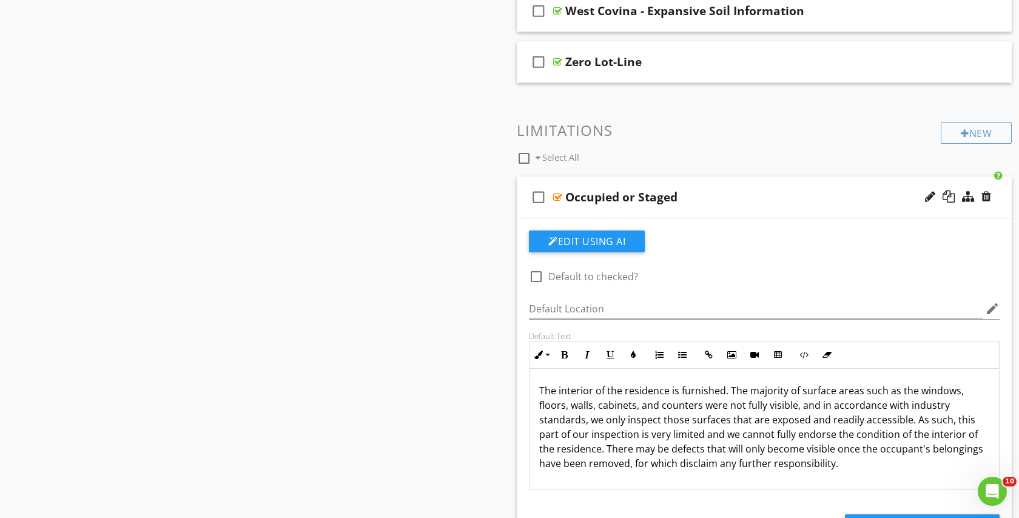
scroll to position [1, 0]
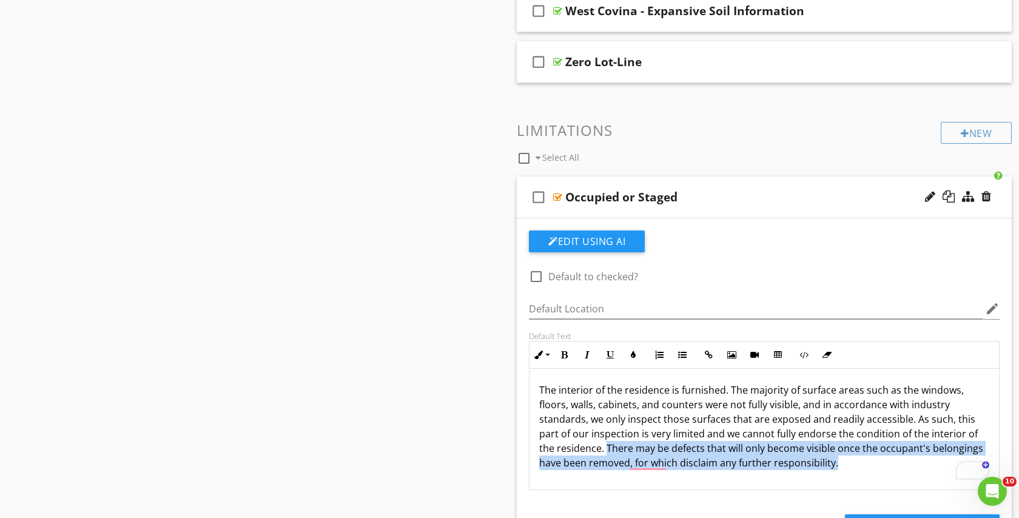
drag, startPoint x: 537, startPoint y: 446, endPoint x: 815, endPoint y: 457, distance: 278.7
click at [815, 457] on div "The interior of the residence is furnished. The majority of surface areas such …" at bounding box center [765, 428] width 470 height 121
copy p "There may be defects that will only become visible once the occupant's belongin…"
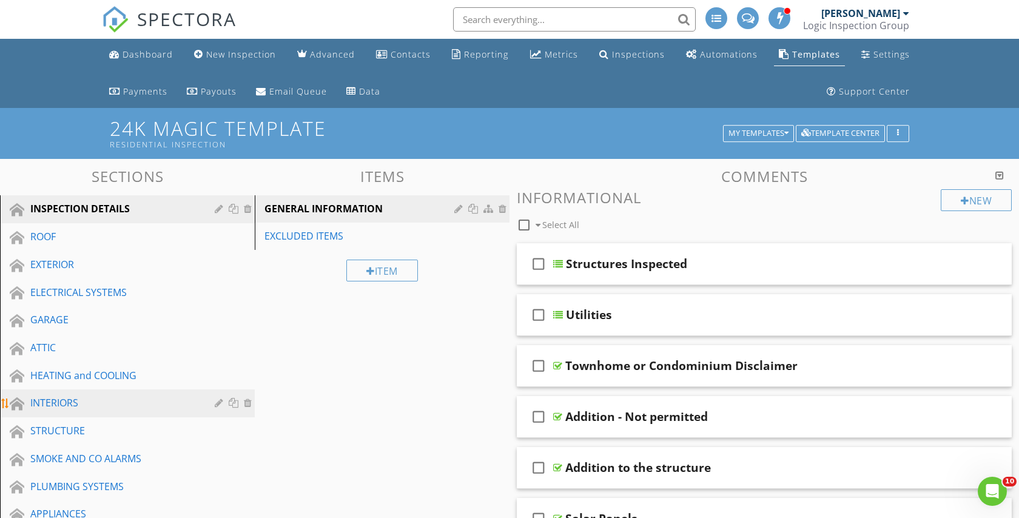
click at [64, 397] on div "INTERIORS" at bounding box center [113, 403] width 167 height 15
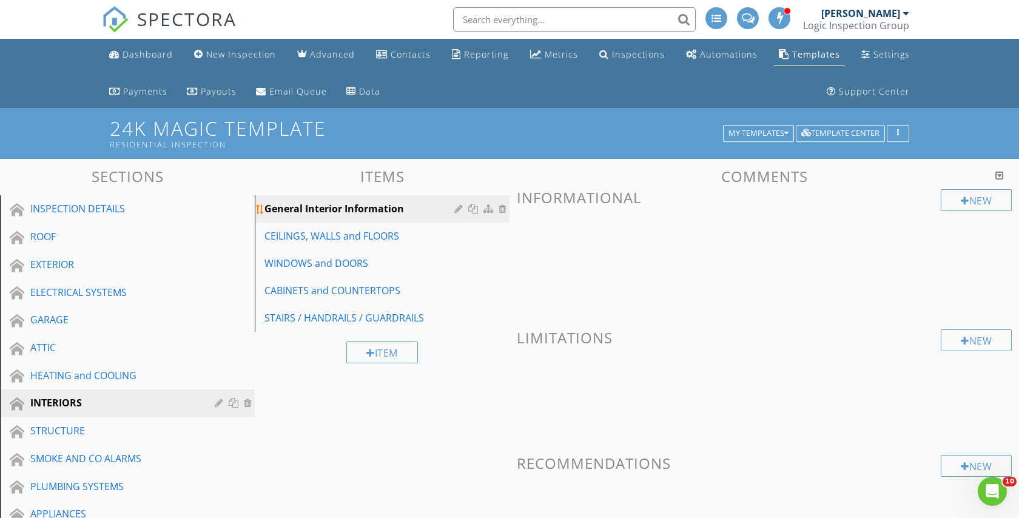
click at [456, 209] on div at bounding box center [460, 209] width 12 height 10
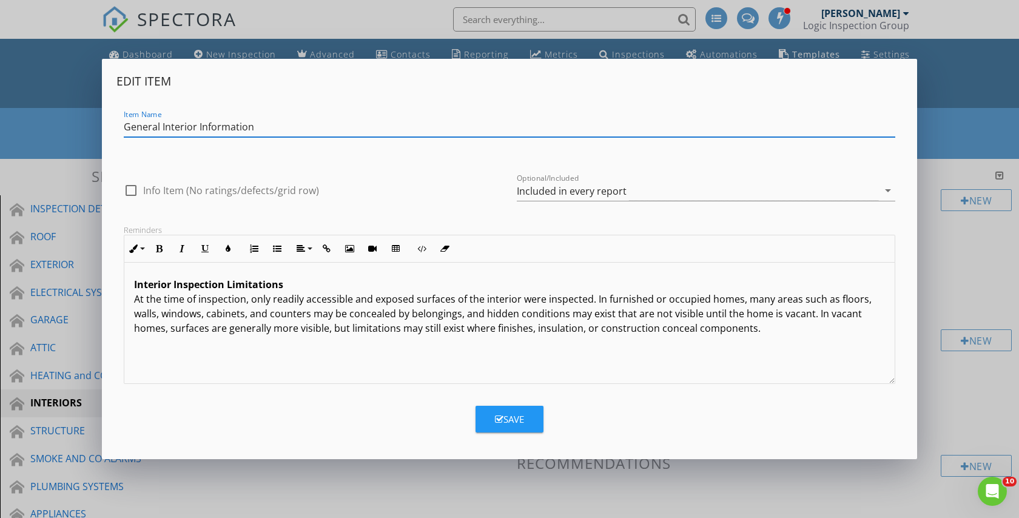
click at [767, 325] on p "Interior Inspection Limitations At the time of inspection, only readily accessi…" at bounding box center [509, 306] width 751 height 58
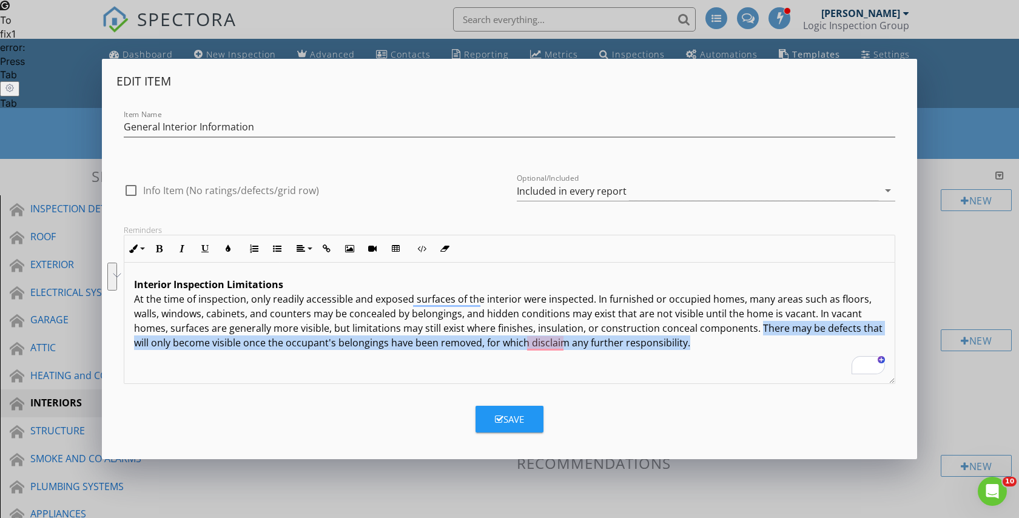
drag, startPoint x: 754, startPoint y: 326, endPoint x: 758, endPoint y: 339, distance: 13.4
click at [758, 339] on p "Interior Inspection Limitations At the time of inspection, only readily accessi…" at bounding box center [509, 313] width 751 height 73
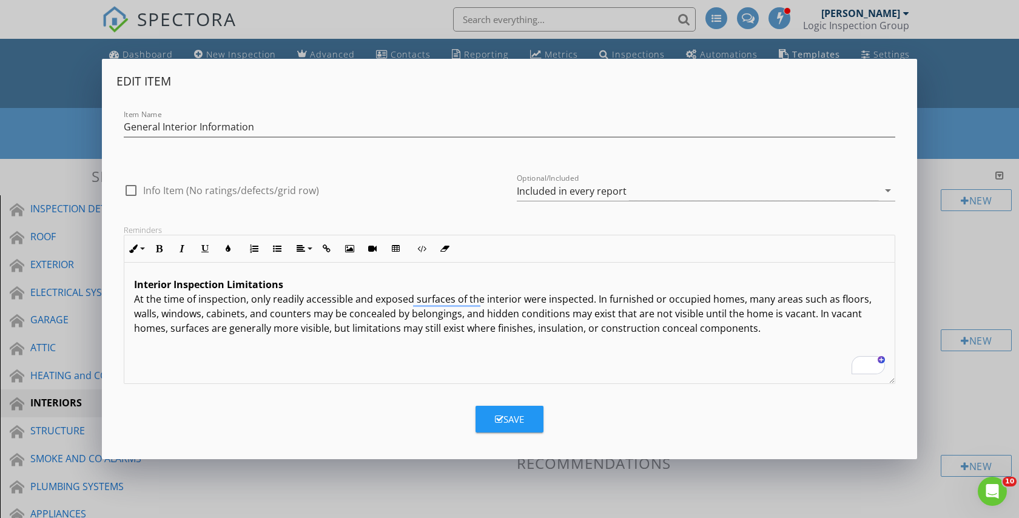
click at [811, 311] on p "Interior Inspection Limitations At the time of inspection, only readily accessi…" at bounding box center [509, 306] width 751 height 58
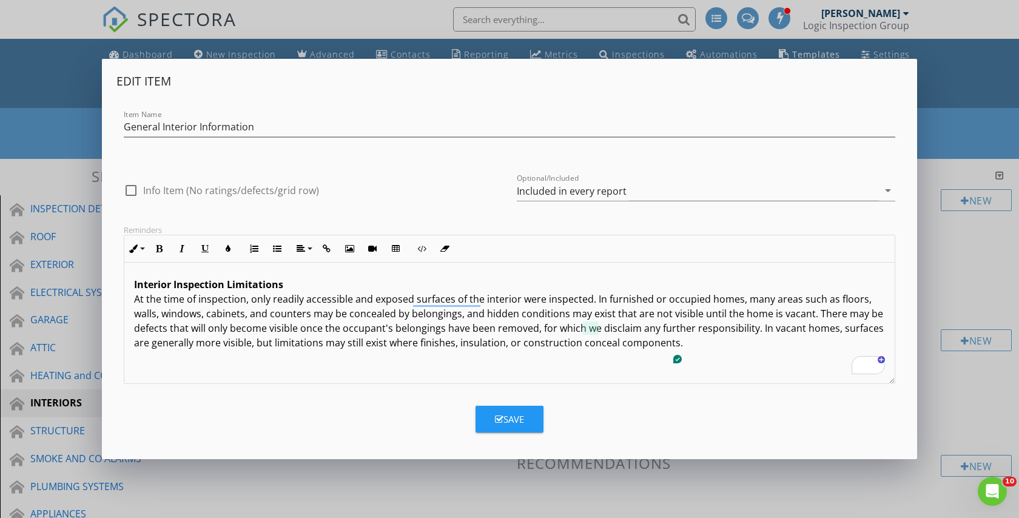
click at [522, 436] on div "Edit Item Item Name General Interior Information check_box_outline_blank Info I…" at bounding box center [509, 259] width 815 height 400
click at [514, 407] on button "Save" at bounding box center [510, 419] width 68 height 27
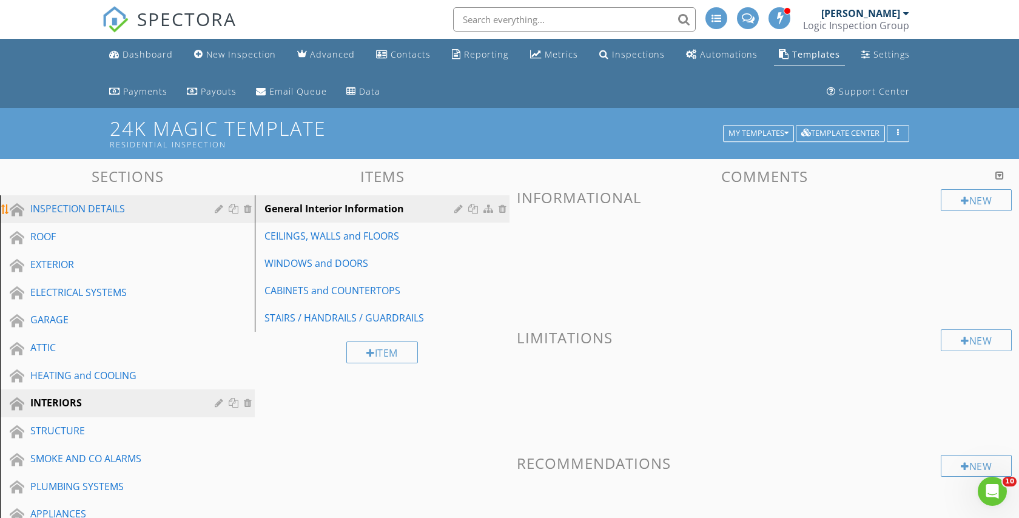
click at [102, 203] on div "INSPECTION DETAILS" at bounding box center [113, 208] width 167 height 15
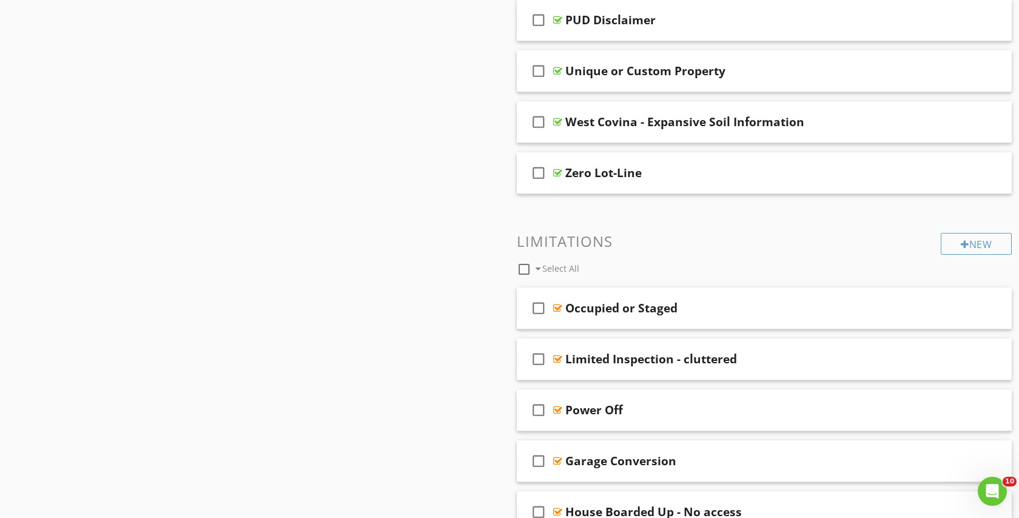
scroll to position [1158, 0]
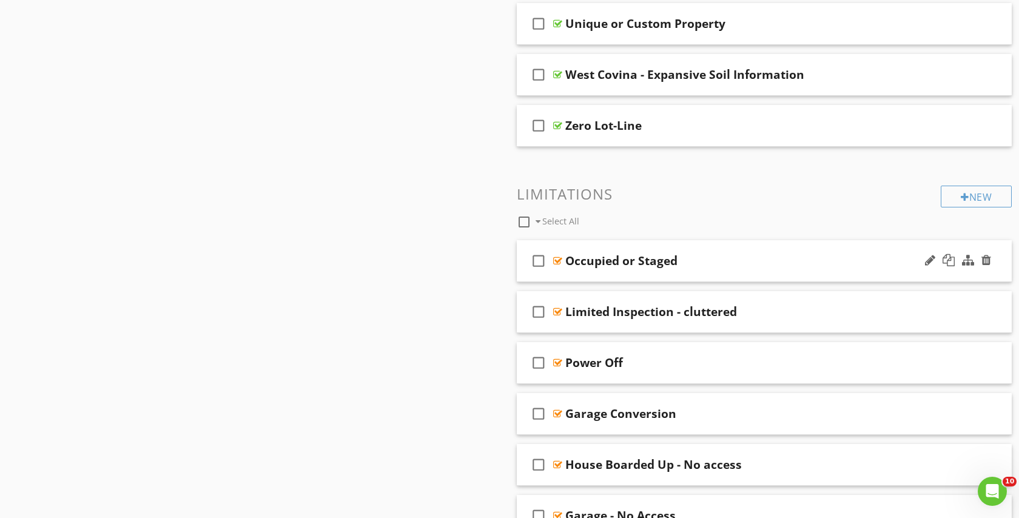
click at [781, 257] on div "Occupied or Staged" at bounding box center [741, 261] width 353 height 15
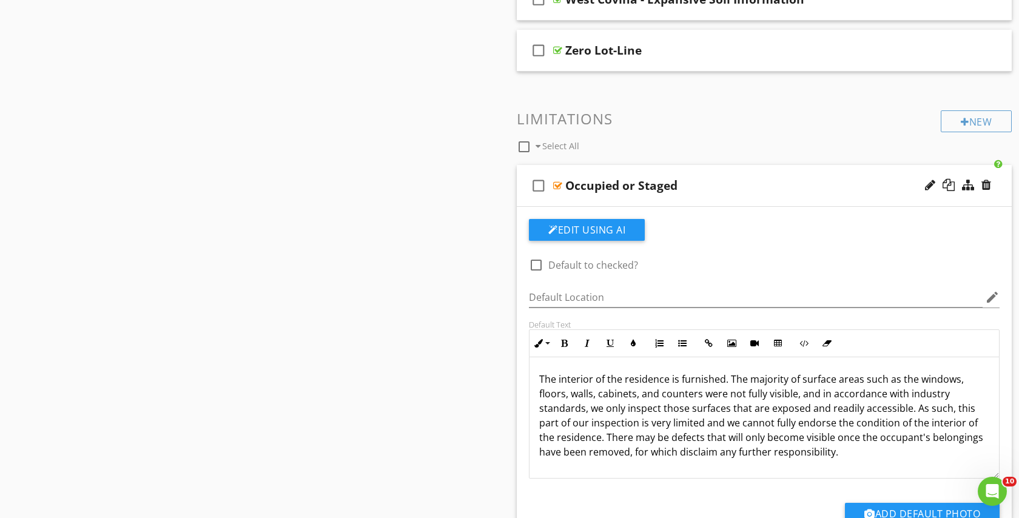
scroll to position [1233, 0]
click at [985, 184] on div at bounding box center [987, 184] width 10 height 12
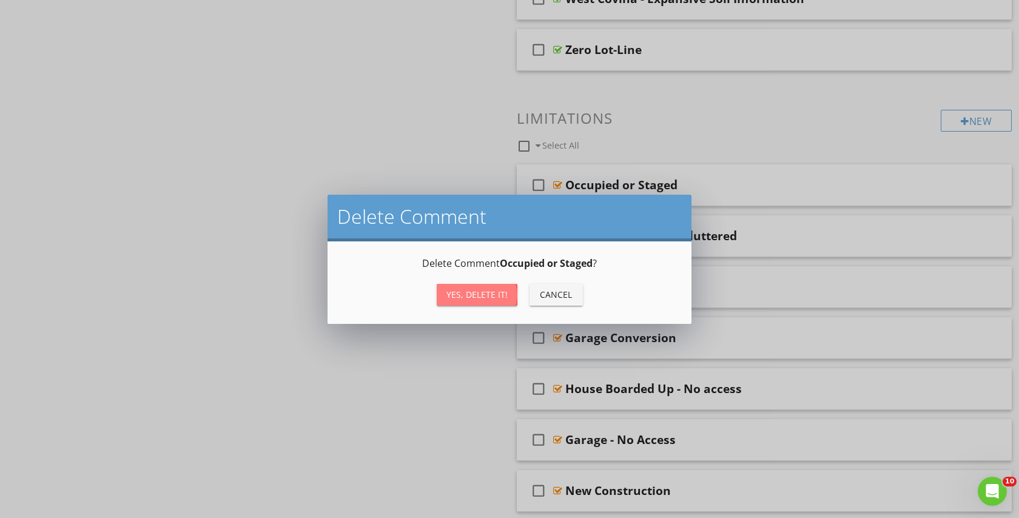
click at [465, 296] on div "Yes, Delete it!" at bounding box center [477, 294] width 61 height 13
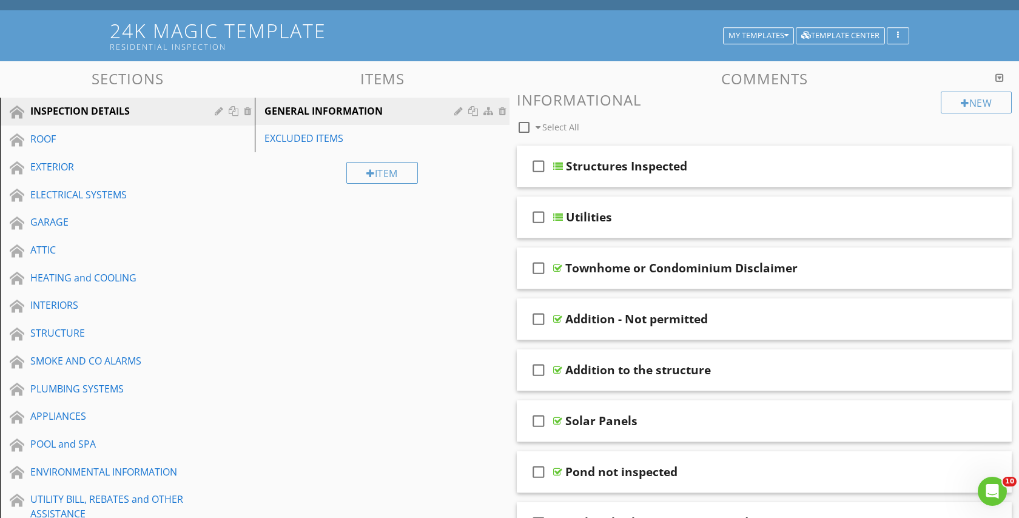
scroll to position [0, 0]
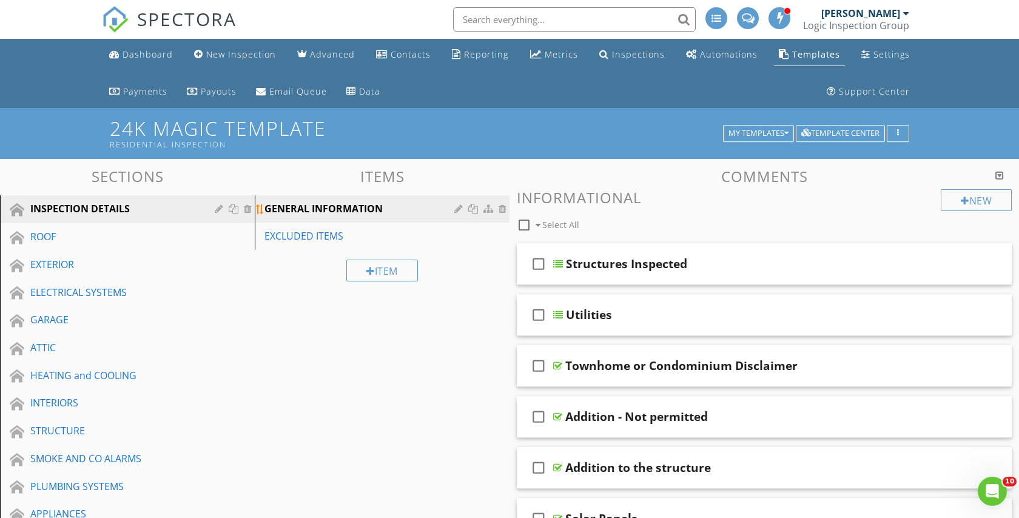
click at [454, 208] on div at bounding box center [460, 209] width 12 height 10
click at [415, 477] on div at bounding box center [509, 259] width 1019 height 518
click at [73, 348] on div "ATTIC" at bounding box center [113, 347] width 167 height 15
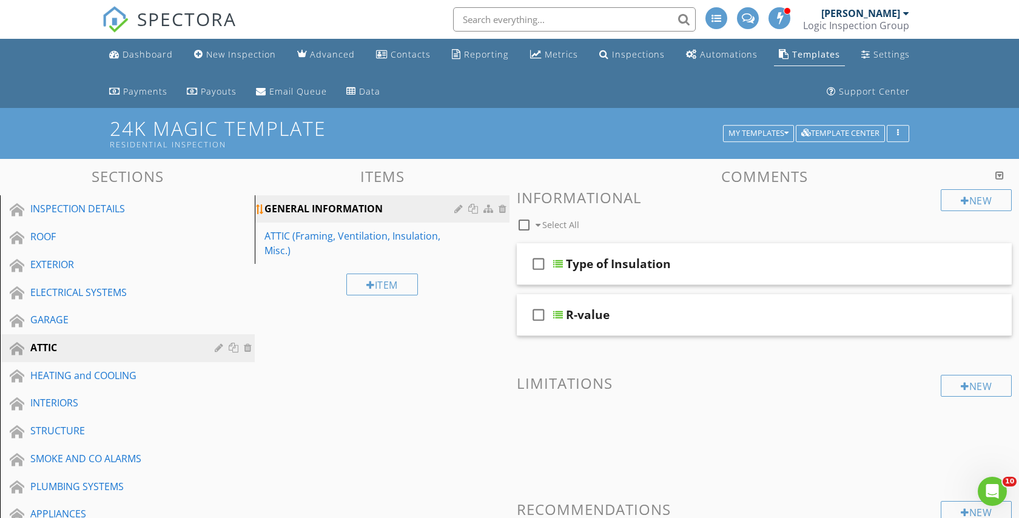
click at [459, 207] on div at bounding box center [460, 209] width 12 height 10
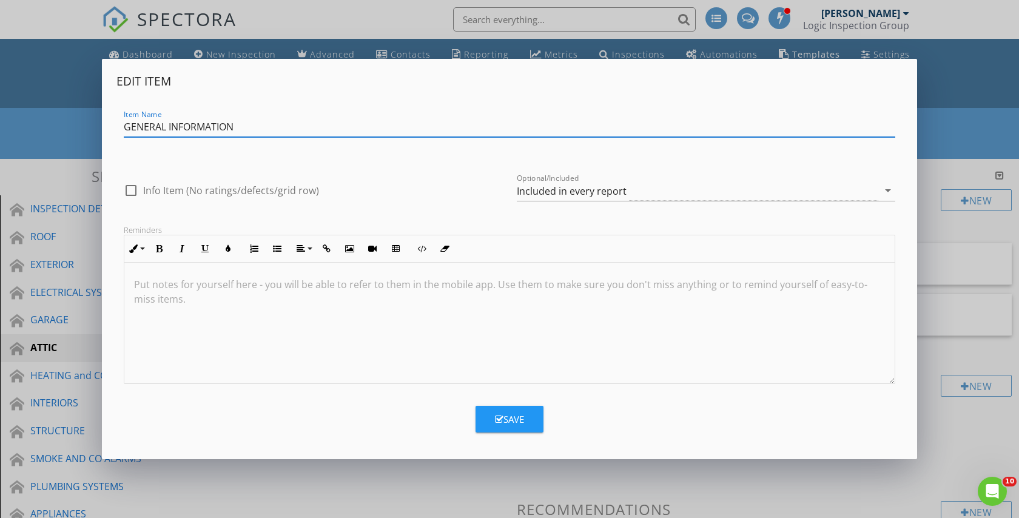
click at [365, 479] on div "Edit Item Item Name GENERAL INFORMATION check_box_outline_blank Info Item (No r…" at bounding box center [509, 259] width 1019 height 518
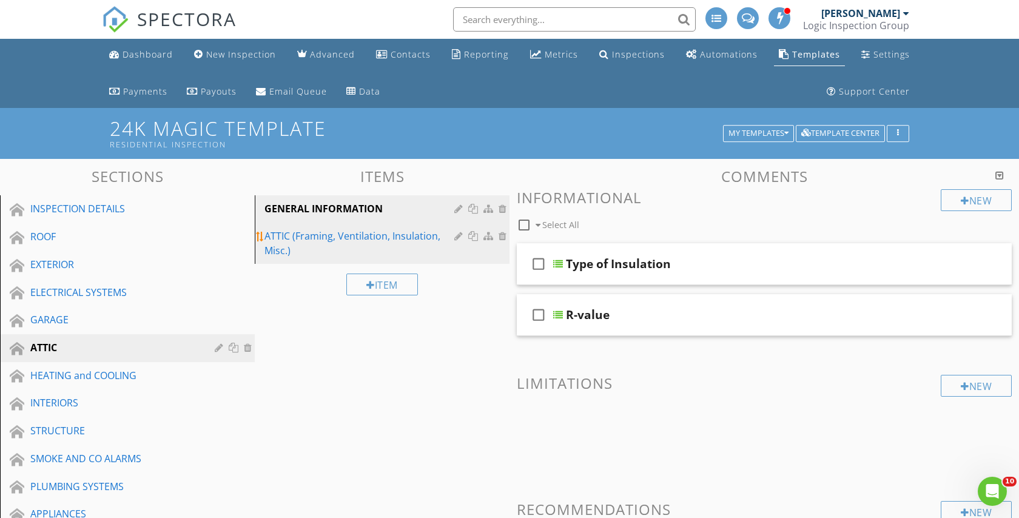
click at [343, 243] on div "ATTIC (Framing, Ventilation, Insulation, Misc.)" at bounding box center [362, 243] width 194 height 29
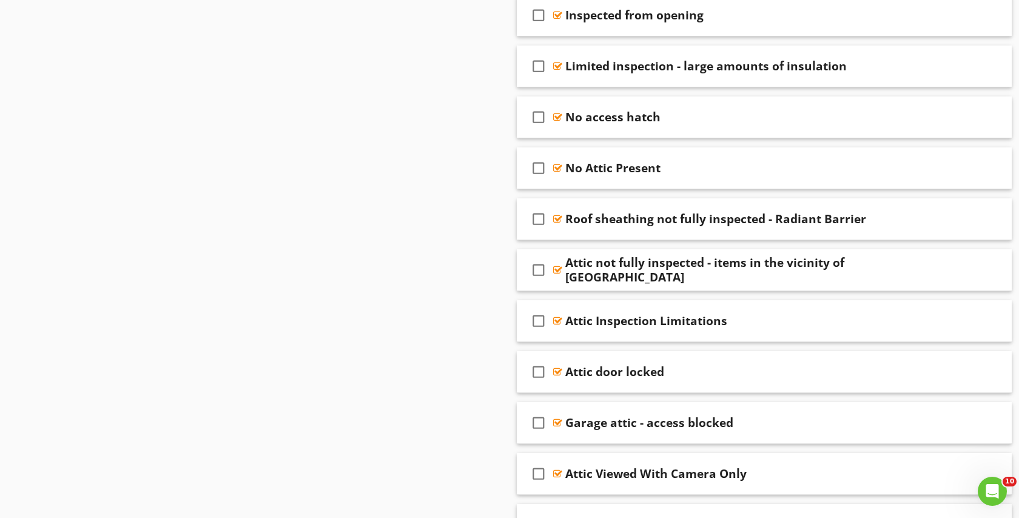
scroll to position [792, 0]
click at [759, 308] on div "check_box_outline_blank Attic Inspection Limitations" at bounding box center [764, 321] width 495 height 42
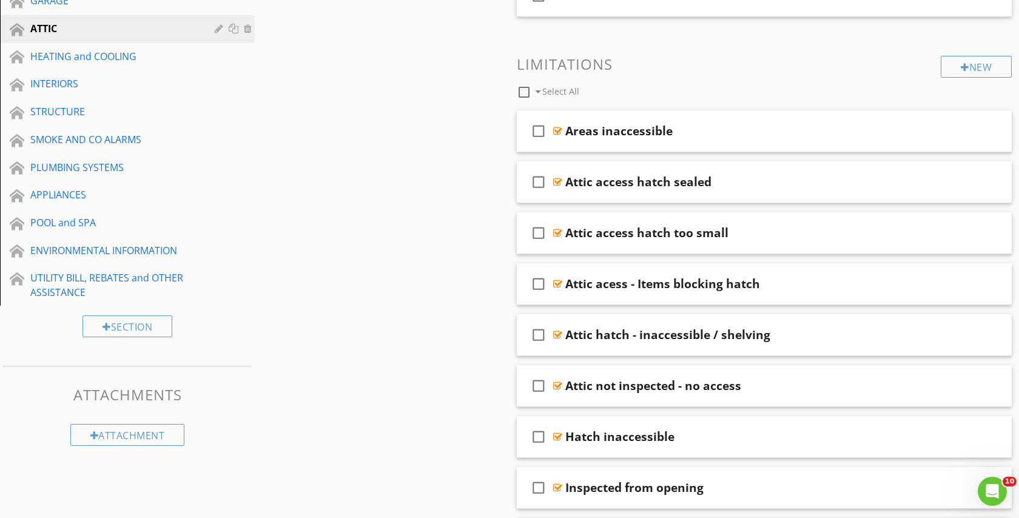
scroll to position [178, 0]
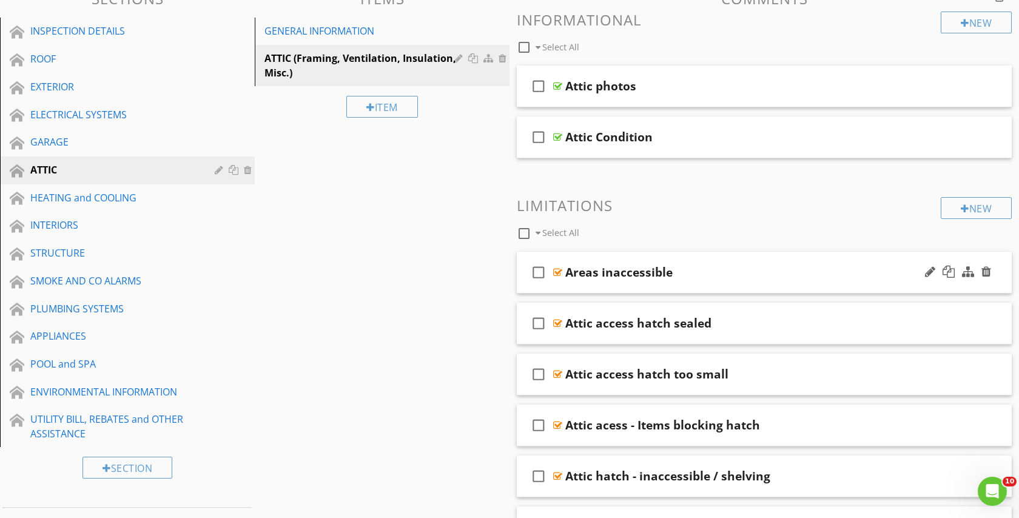
click at [859, 269] on div "Areas inaccessible" at bounding box center [741, 272] width 353 height 15
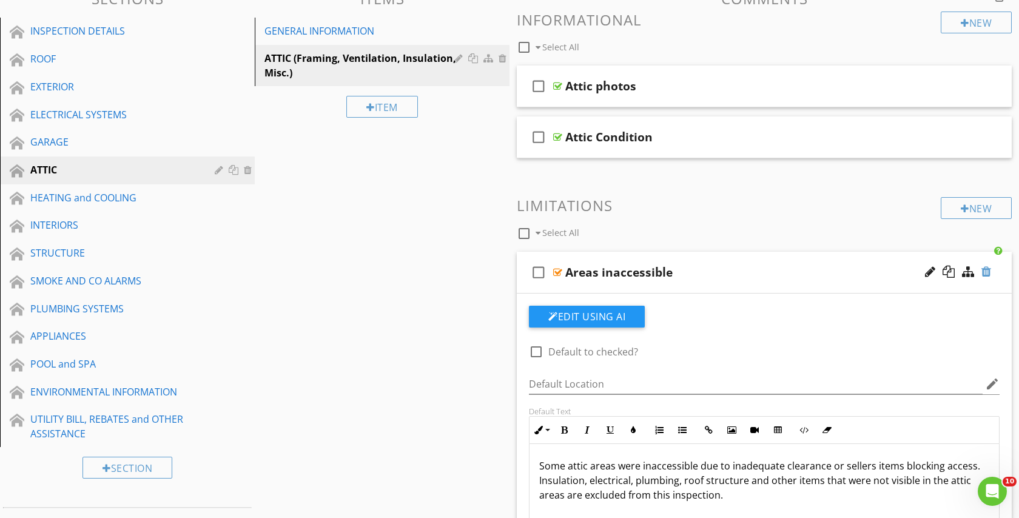
click at [987, 269] on div at bounding box center [987, 272] width 10 height 12
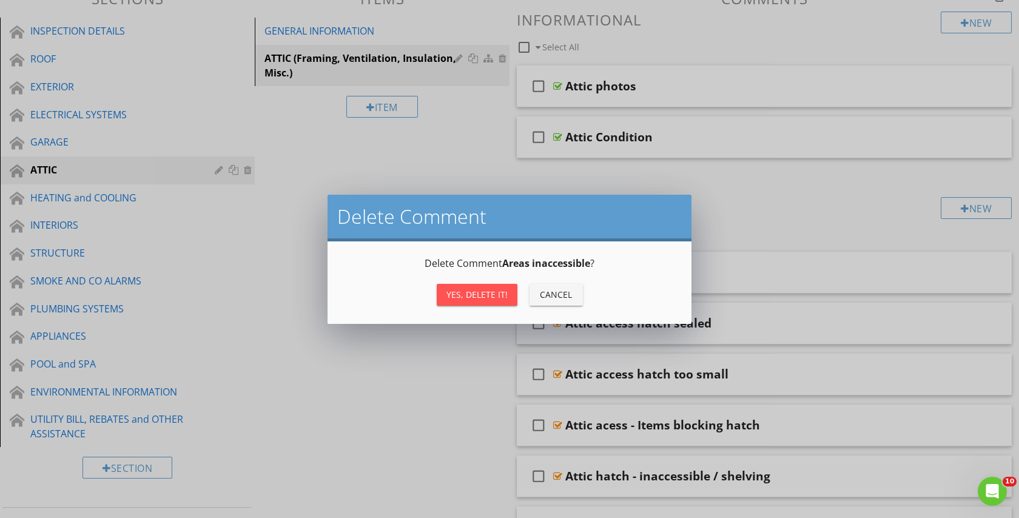
click at [482, 295] on div "Yes, Delete it!" at bounding box center [477, 294] width 61 height 13
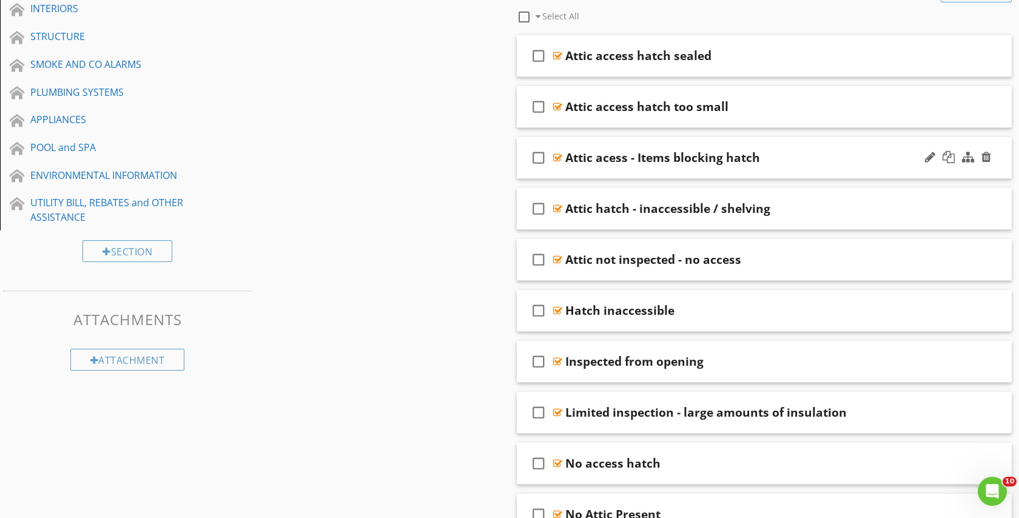
scroll to position [399, 0]
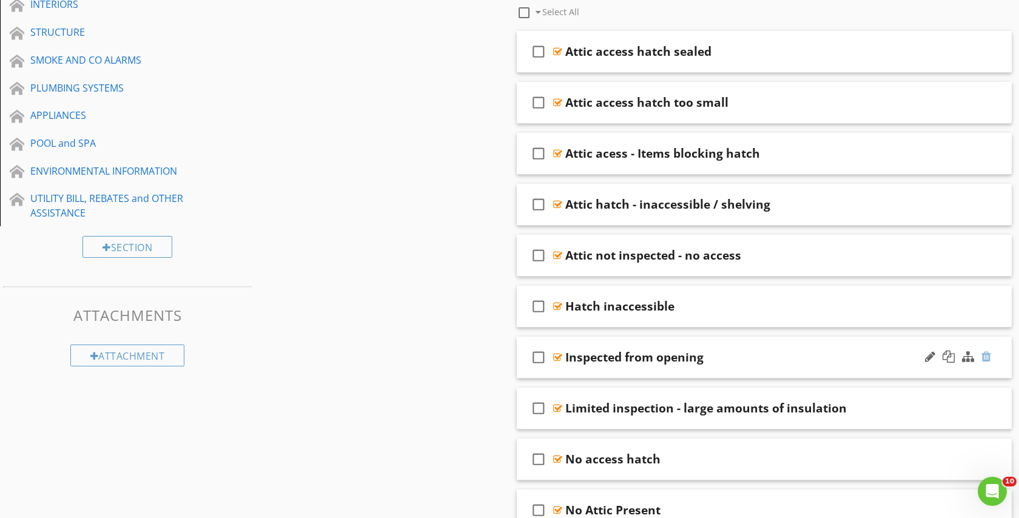
click at [990, 354] on div at bounding box center [987, 357] width 10 height 12
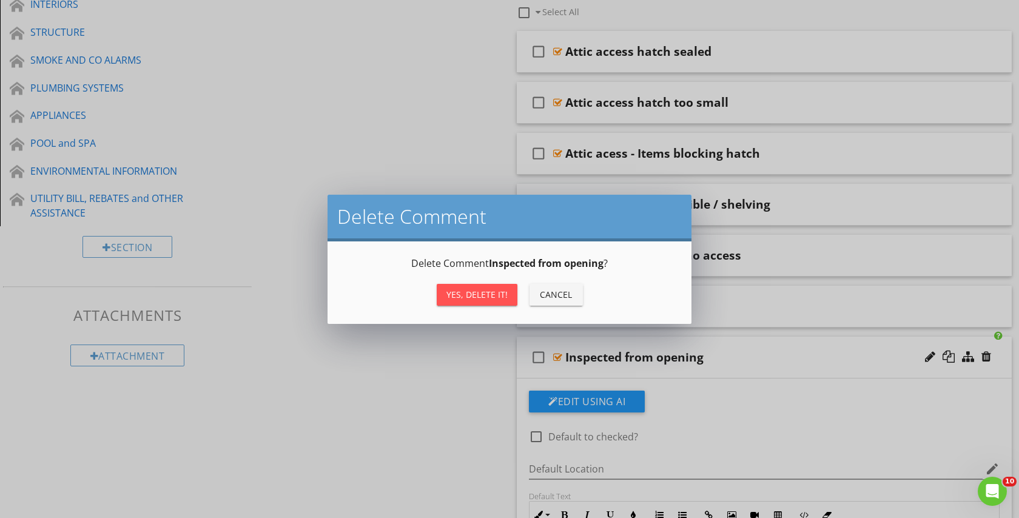
click at [504, 294] on div "Yes, Delete it!" at bounding box center [477, 294] width 61 height 13
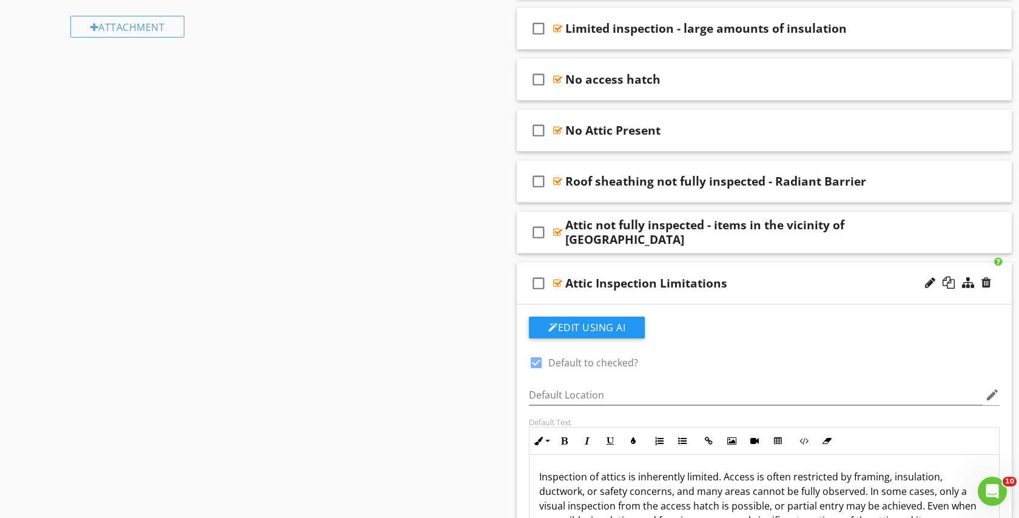
scroll to position [728, 0]
click at [752, 280] on div "Attic Inspection Limitations" at bounding box center [741, 282] width 353 height 15
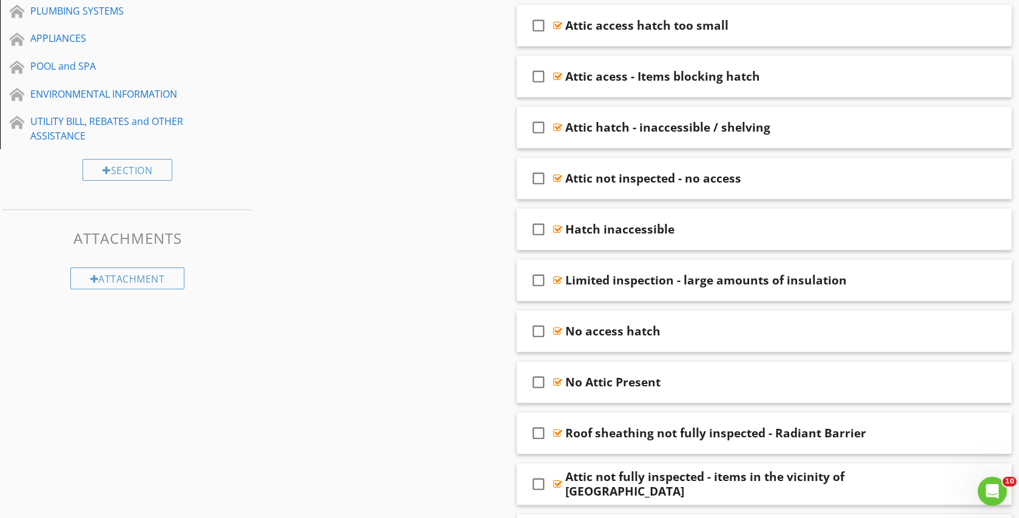
scroll to position [0, 0]
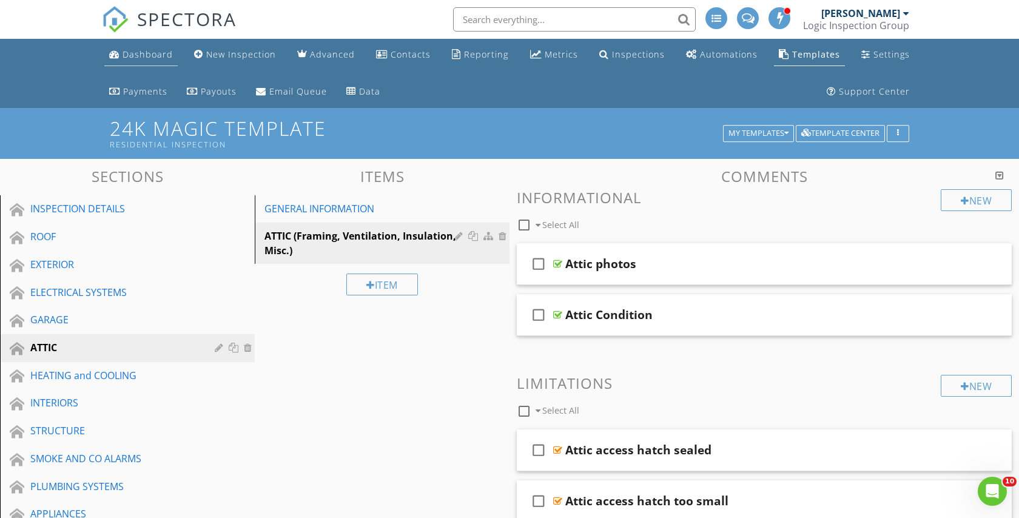
click at [147, 50] on div "Dashboard" at bounding box center [148, 55] width 50 height 12
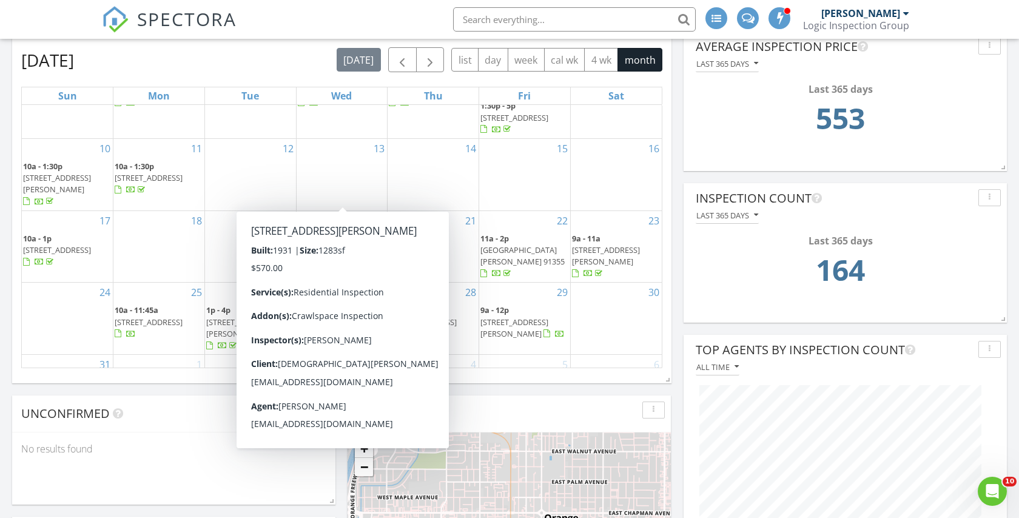
scroll to position [176, 0]
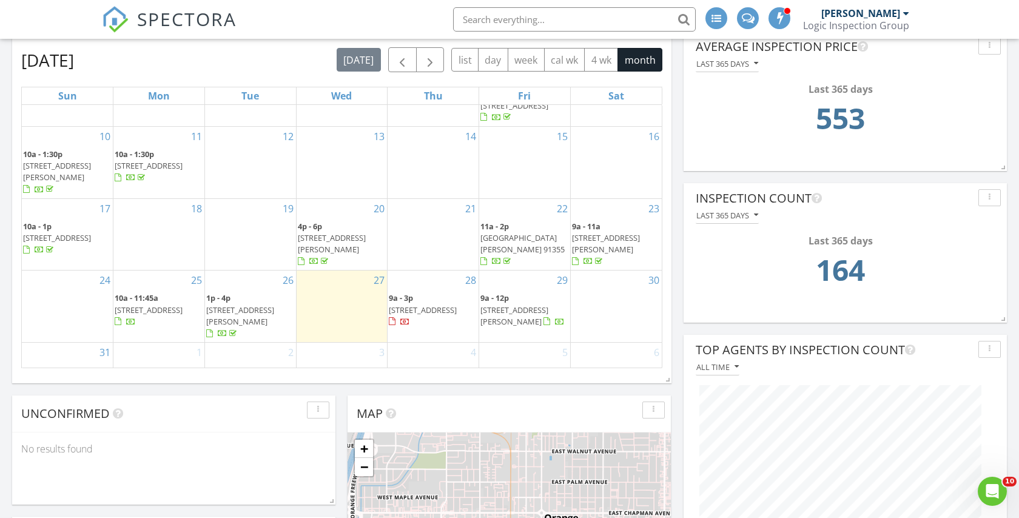
click at [436, 305] on span "5092 Parkway Calabasas, Calabasas 91302" at bounding box center [423, 310] width 68 height 11
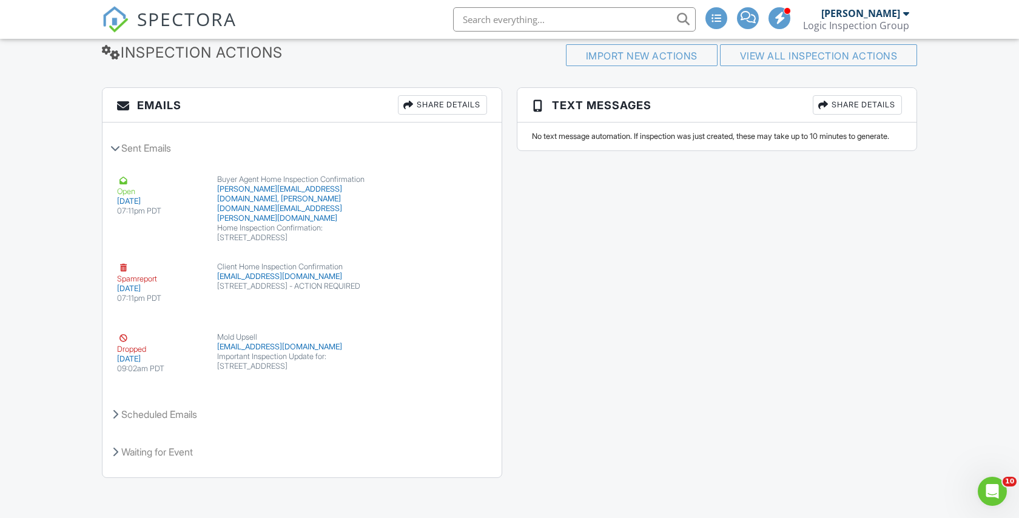
click at [621, 314] on div "Emails Share Details Sent Emails Open [DATE] 07:11pm PDT Buyer Agent Home Inspe…" at bounding box center [510, 288] width 830 height 403
